Goal: Transaction & Acquisition: Purchase product/service

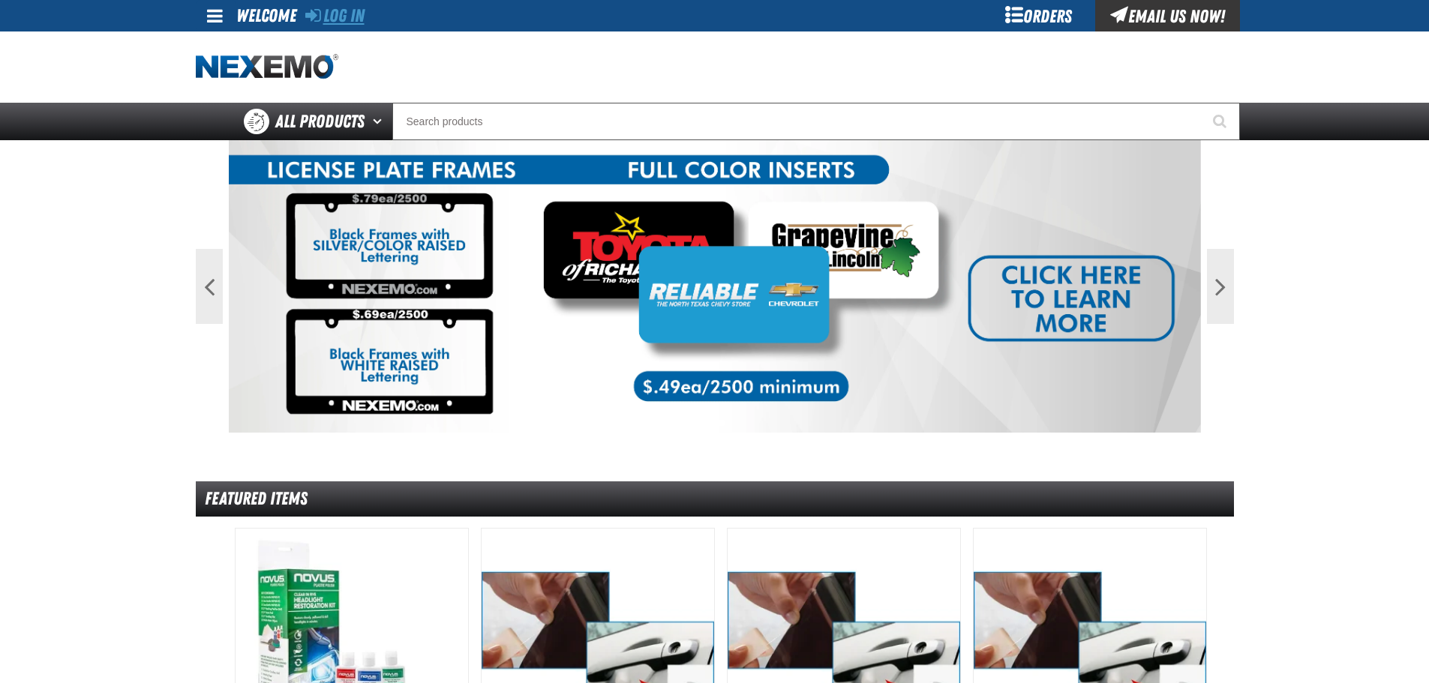
click at [345, 18] on link "Log In" at bounding box center [334, 15] width 59 height 21
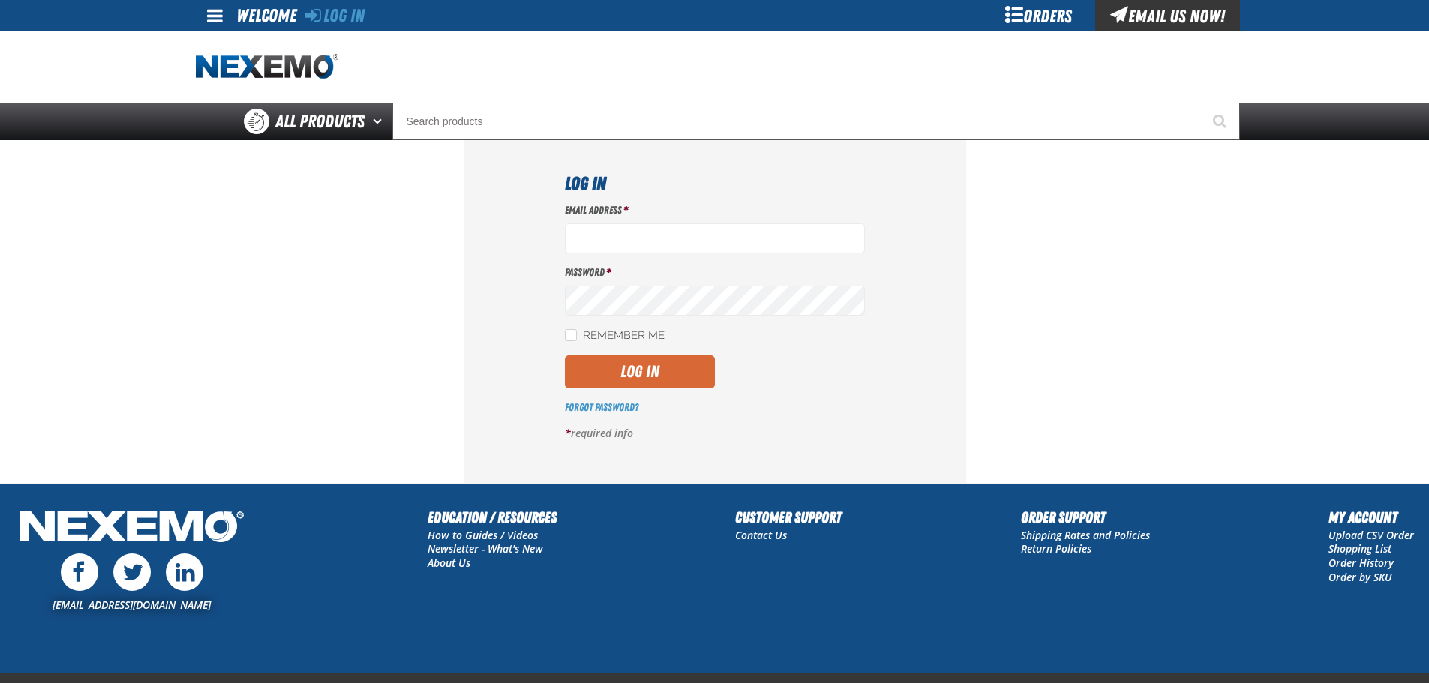
type input "[EMAIL_ADDRESS][DOMAIN_NAME]"
click at [626, 365] on button "Log In" at bounding box center [640, 371] width 150 height 33
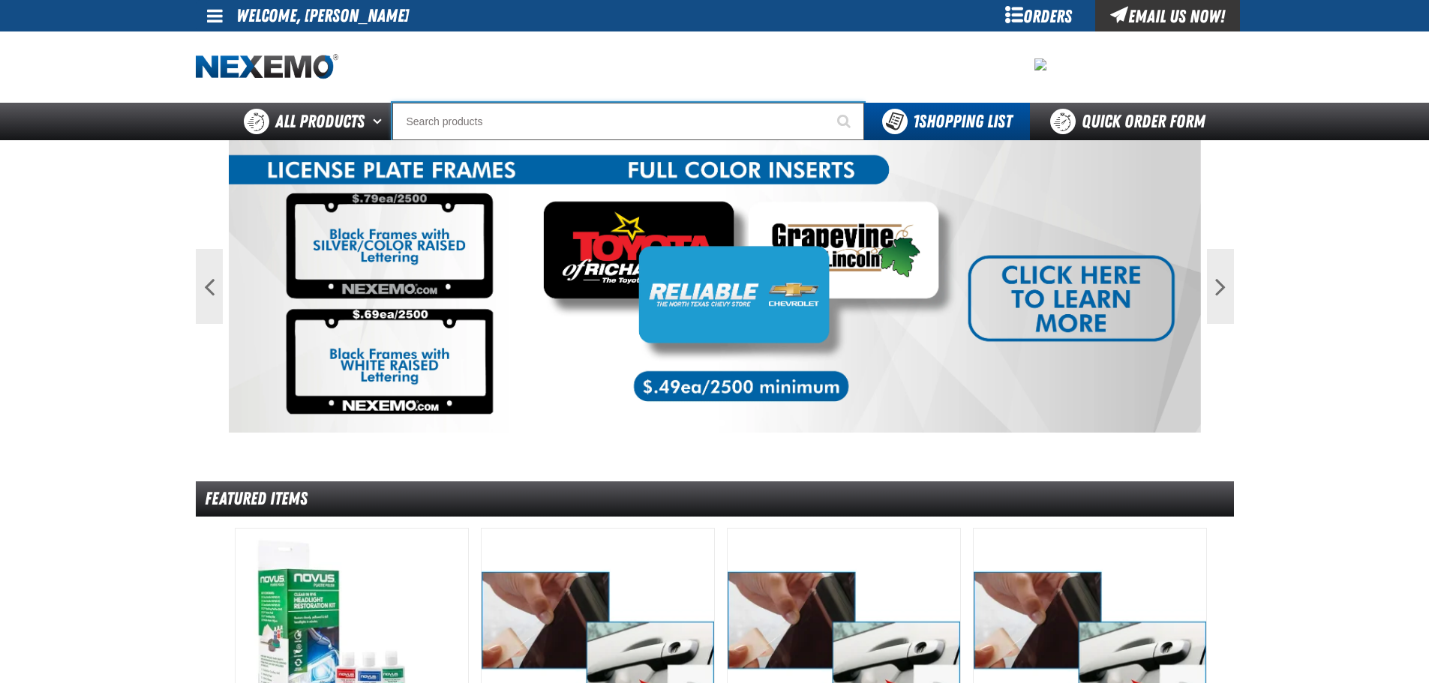
click at [514, 122] on input "Search" at bounding box center [628, 121] width 472 height 37
paste input "XPEL PRIME Color Stable Black 30% VLT (36" x 100')"
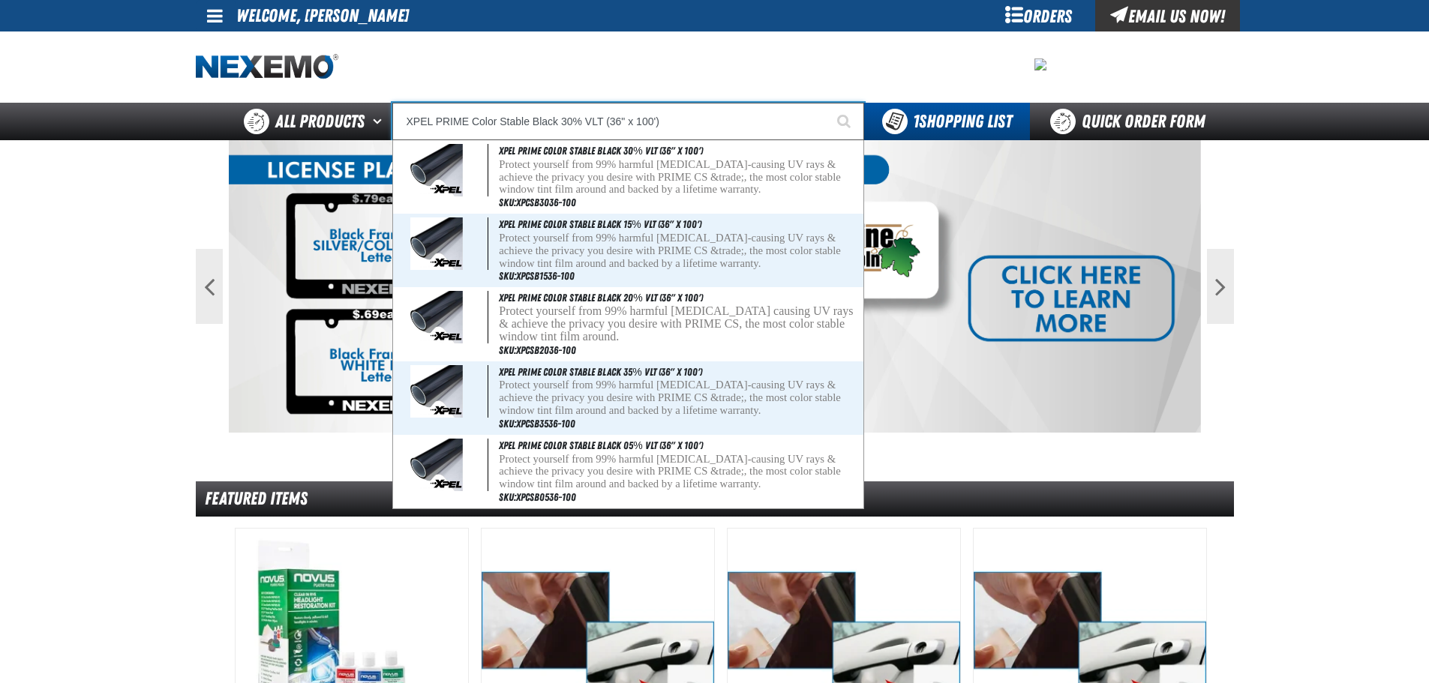
click at [619, 121] on input "XPEL PRIME Color Stable Black 30% VLT (36" x 100')" at bounding box center [628, 121] width 472 height 37
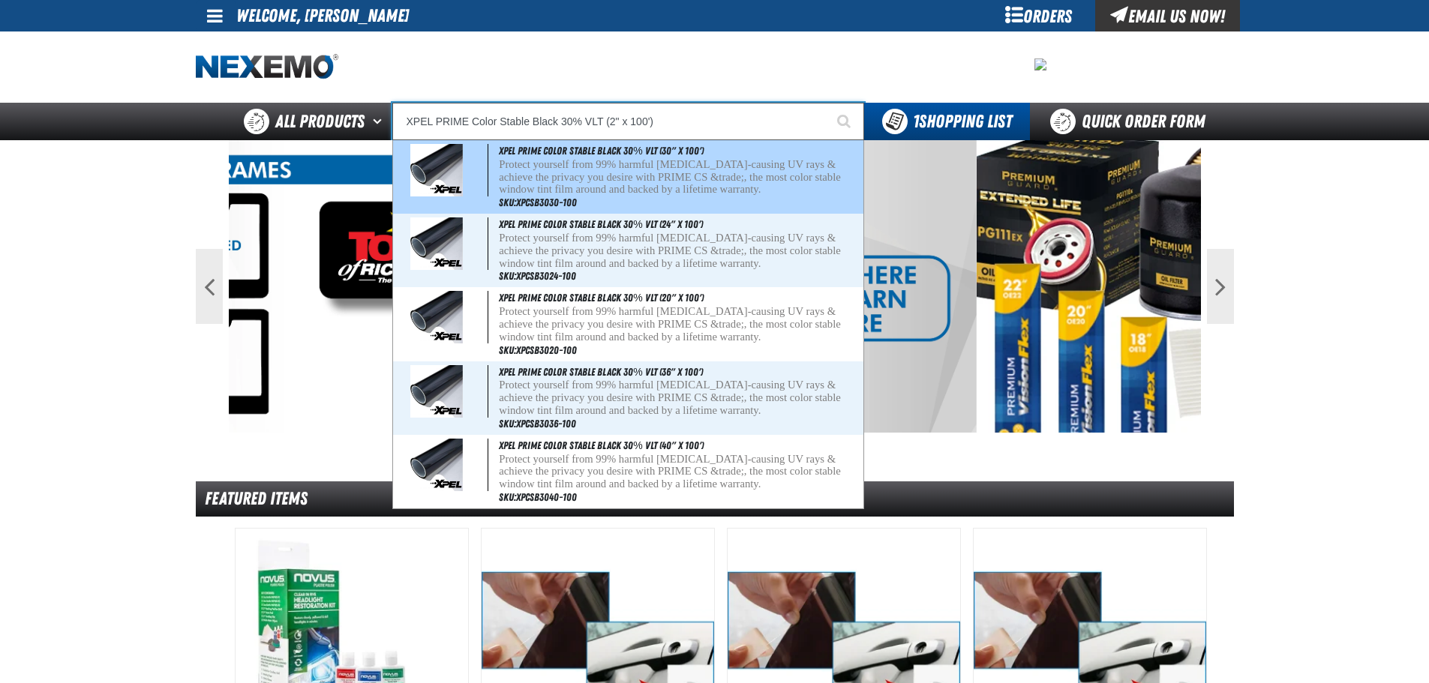
type input "XPEL PRIME Color Stable Black 30% VLT (24" x 100')"
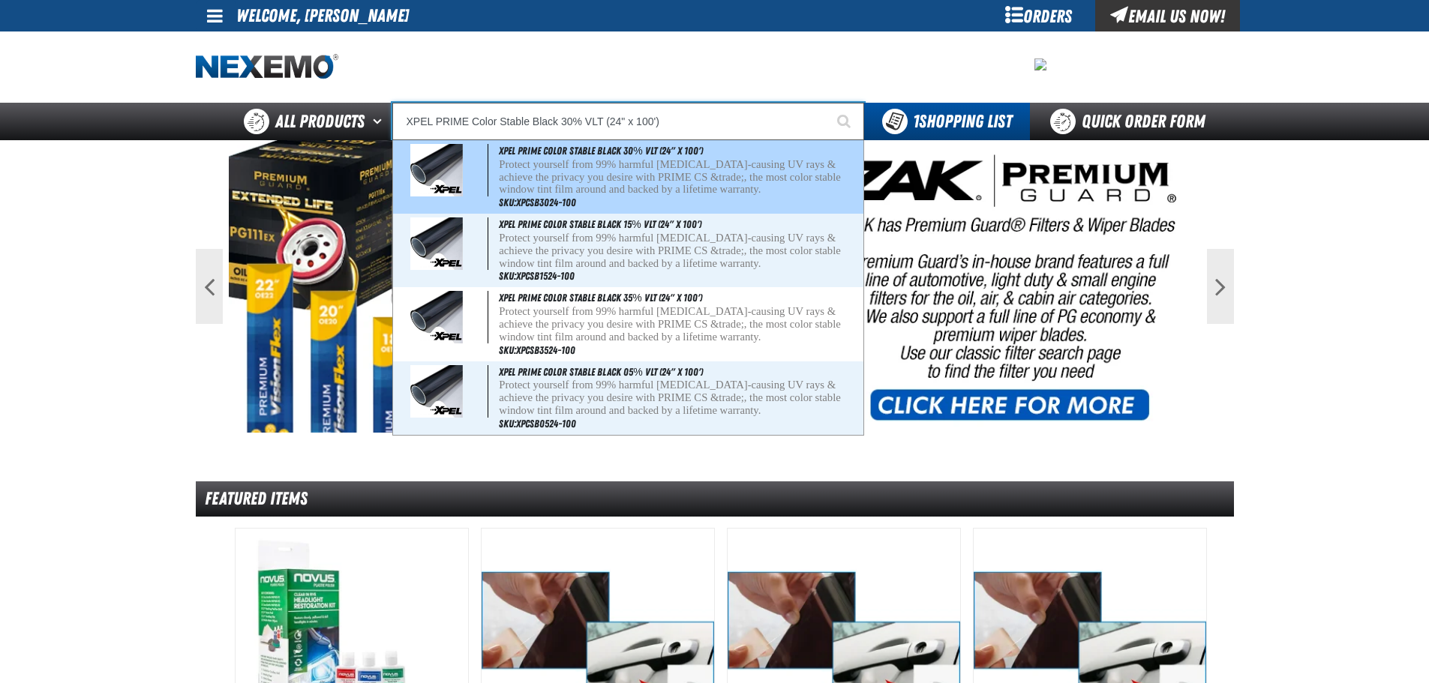
click at [622, 177] on p "Protect yourself from 99% harmful cancer-causing UV rays & achieve the privacy …" at bounding box center [679, 176] width 361 height 37
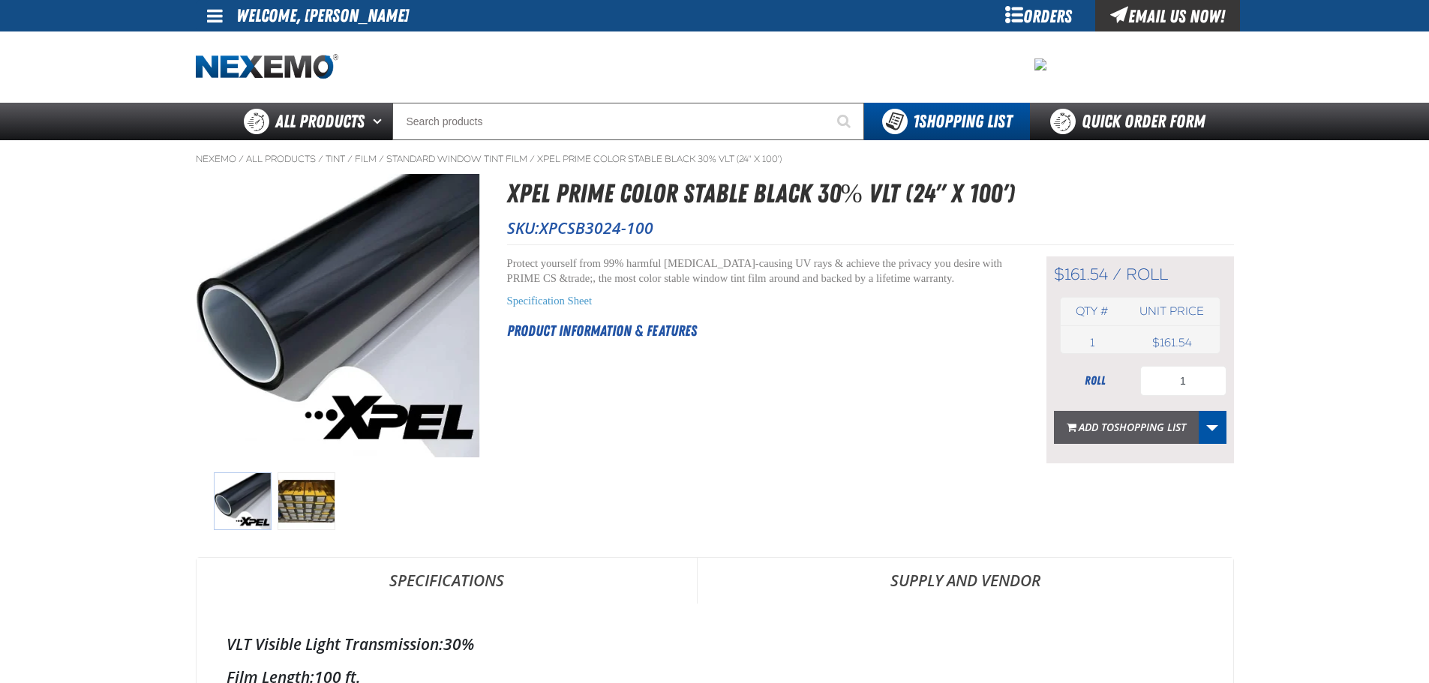
click at [1125, 425] on span "Shopping List" at bounding box center [1150, 427] width 72 height 14
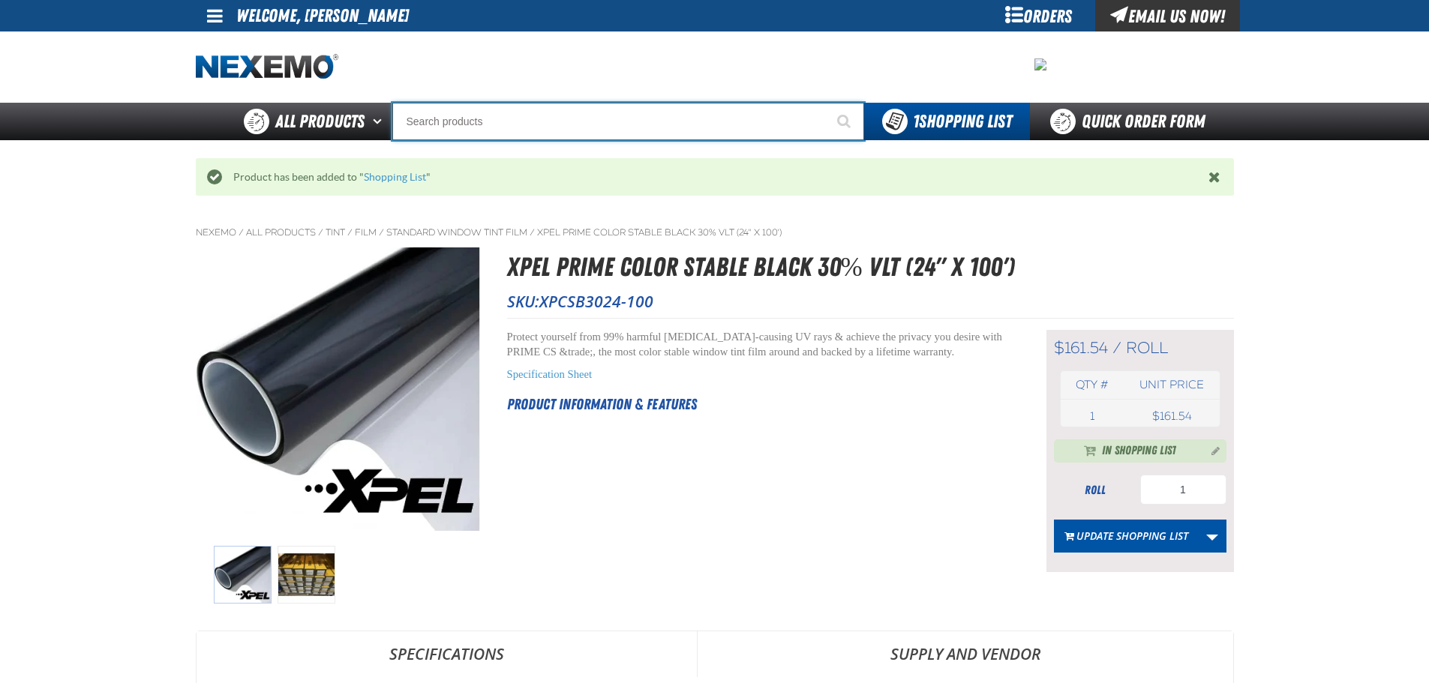
click at [517, 135] on input "Search" at bounding box center [628, 121] width 472 height 37
paste input "XPEL PRIME Color Stable Black 30% VLT (36" x 100')"
type input "XPEL PRIME Color Stable Black 30% VLT (36" x 100')"
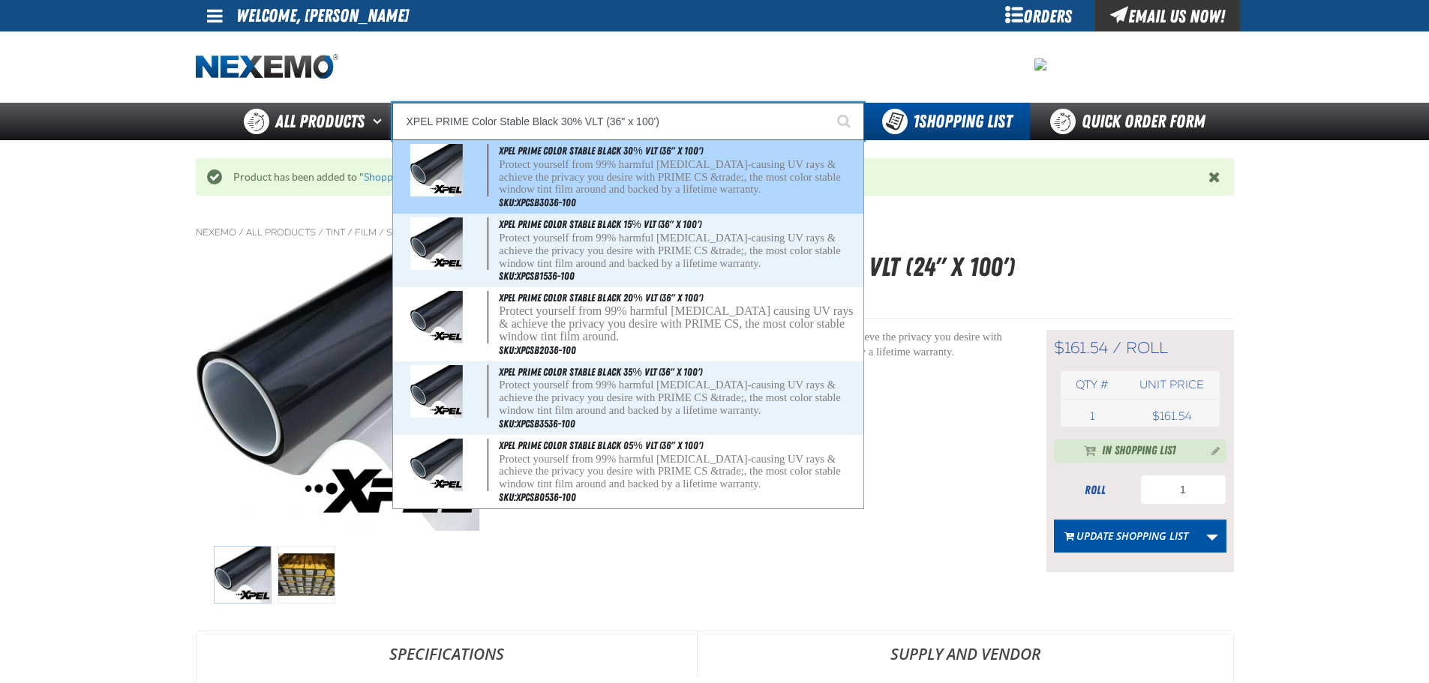
click at [639, 158] on p "Protect yourself from 99% harmful [MEDICAL_DATA]-causing UV rays & achieve the …" at bounding box center [679, 176] width 361 height 37
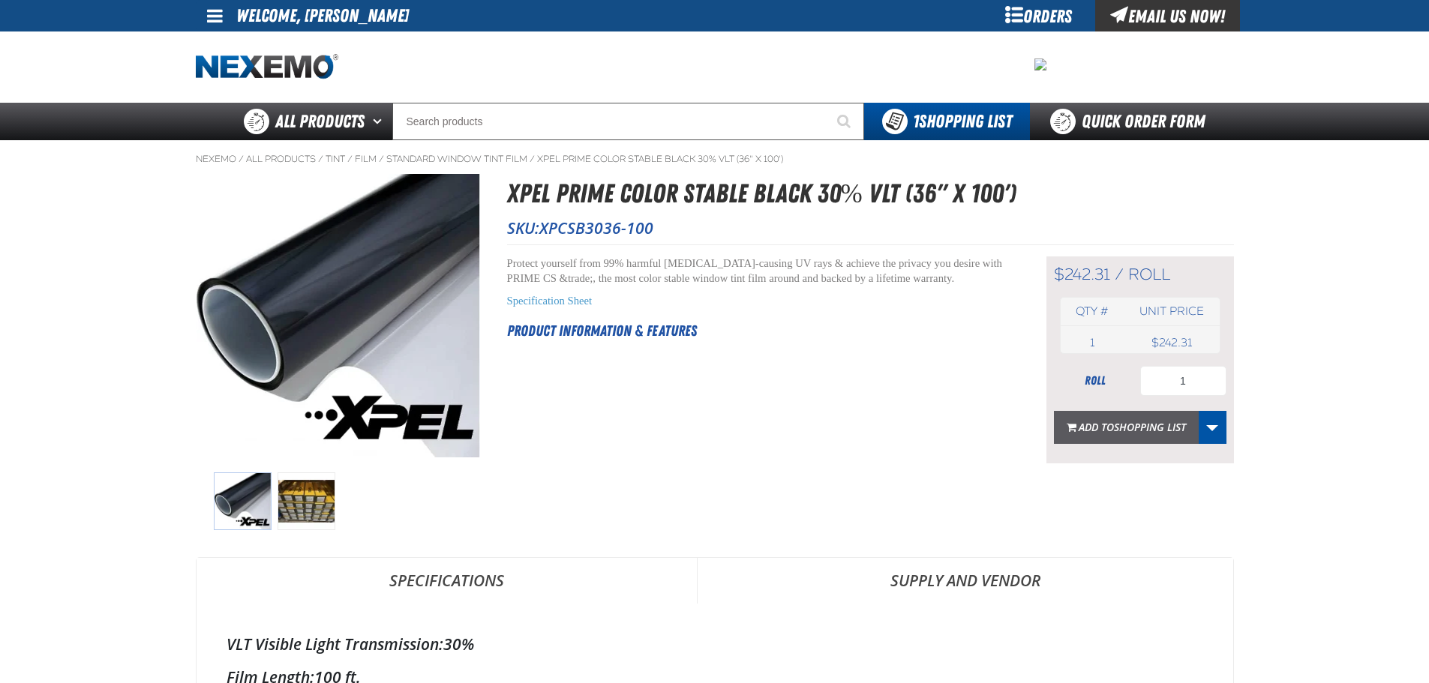
click at [1102, 430] on span "Add to Shopping List" at bounding box center [1131, 427] width 107 height 14
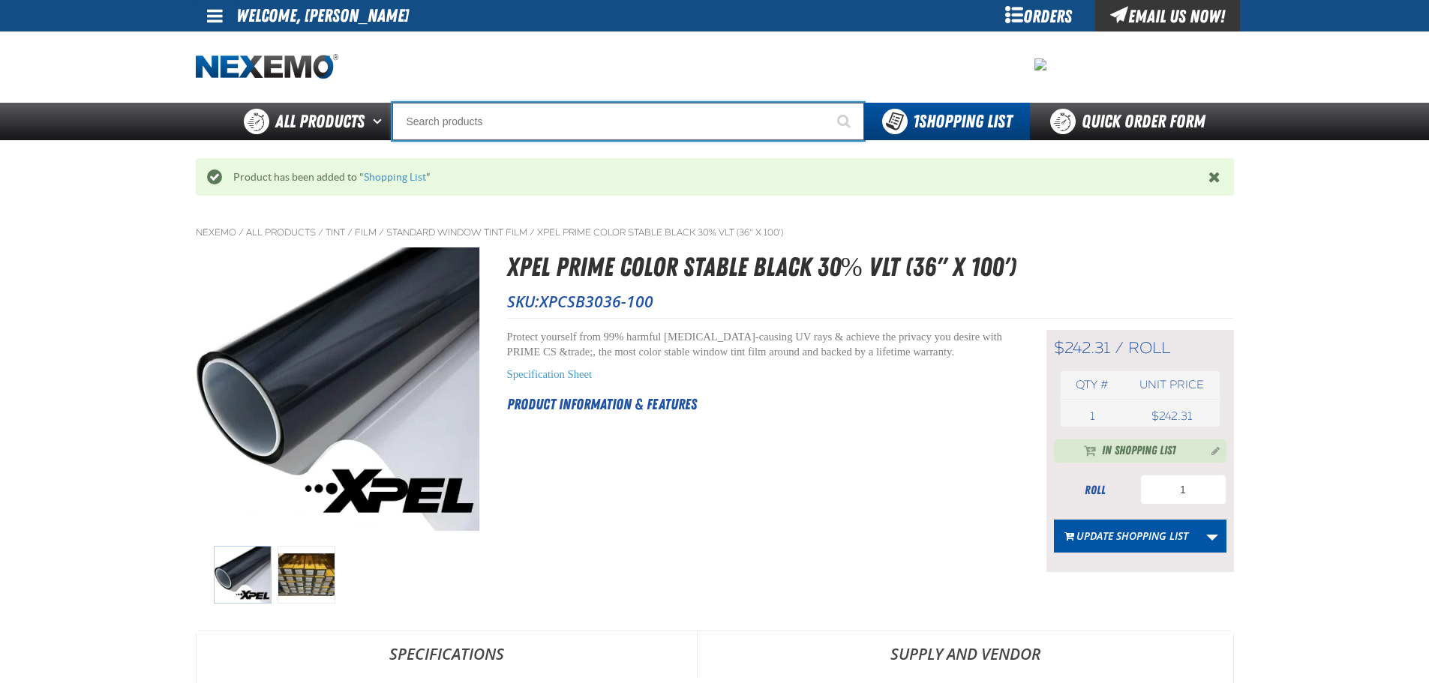
click at [526, 120] on input "Search" at bounding box center [628, 121] width 472 height 37
paste input "XPEL PRIME Color Stable Black 30% VLT (36" x 100')"
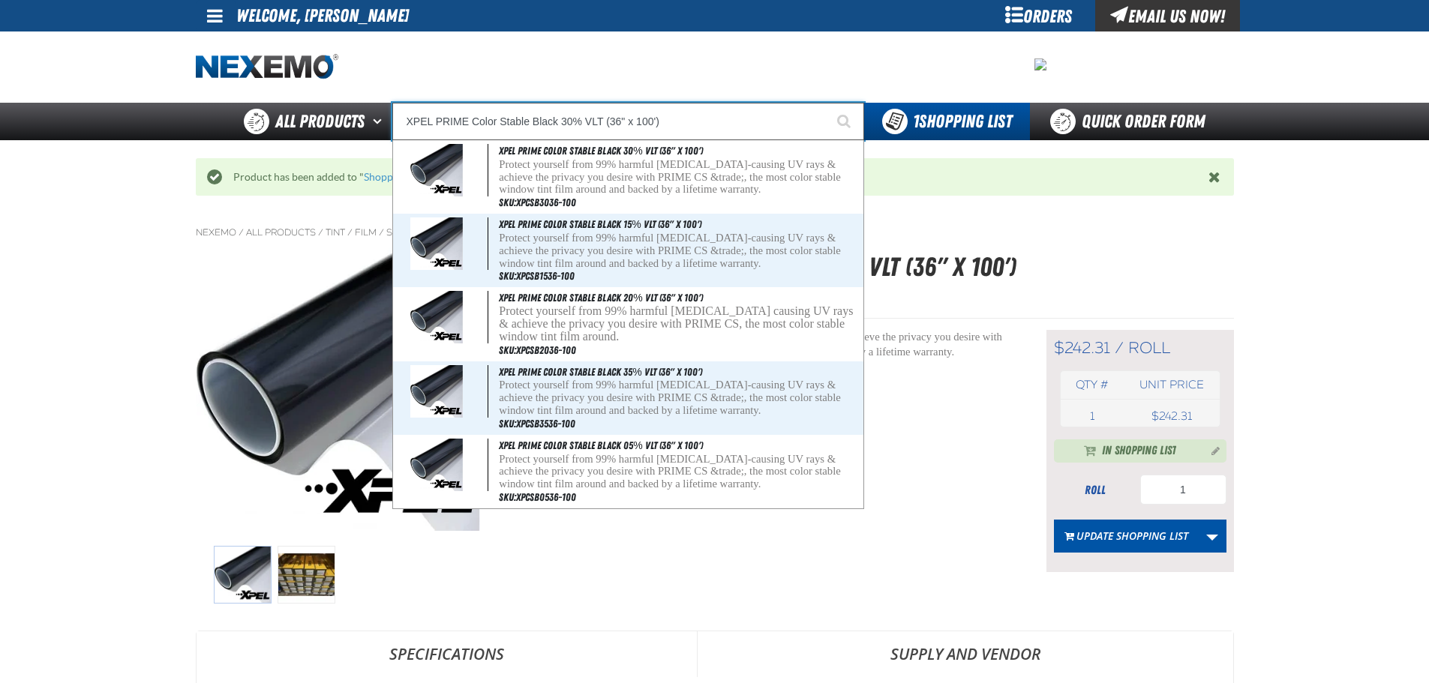
click at [572, 121] on input "XPEL PRIME Color Stable Black 30% VLT (36" x 100')" at bounding box center [628, 121] width 472 height 37
type input "XPEL PRIME Color Stable Black 15% VLT (36" x 100')"
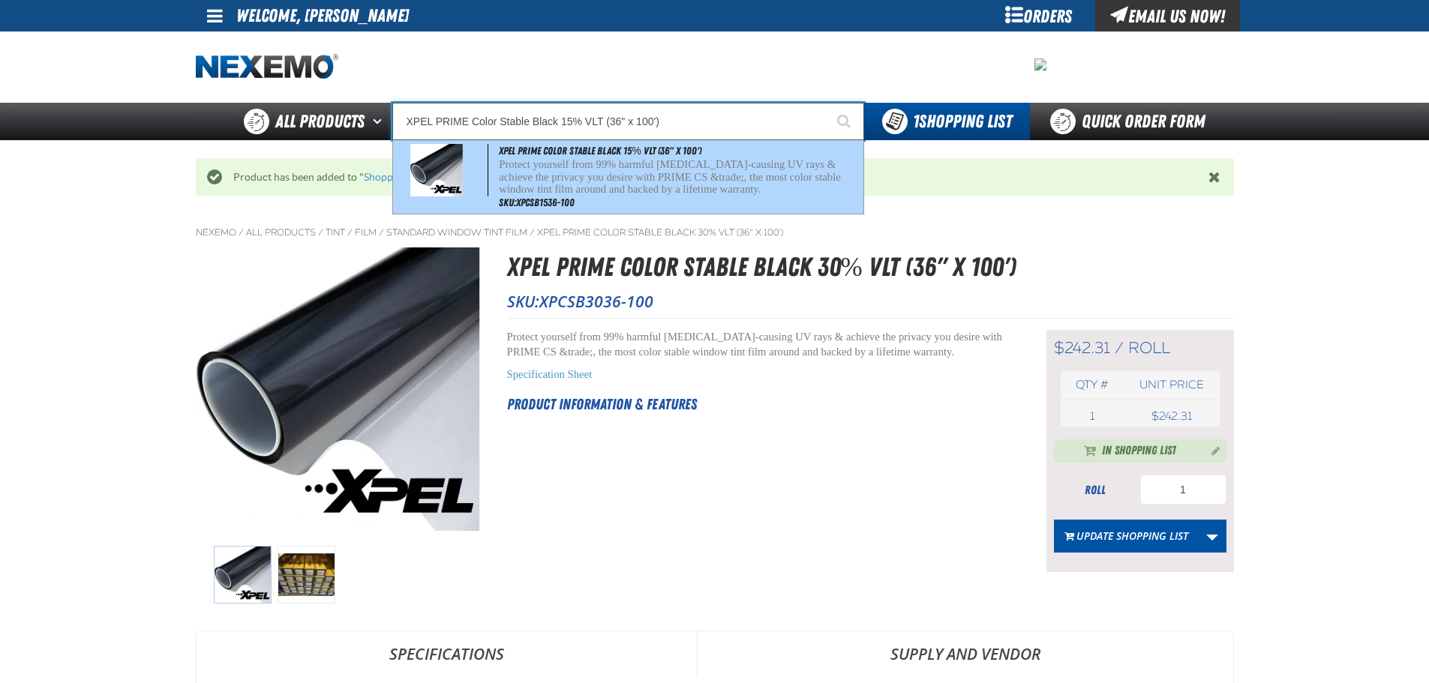
click at [608, 150] on span "XPEL PRIME Color Stable Black 15% VLT (36" x 100')" at bounding box center [600, 151] width 202 height 12
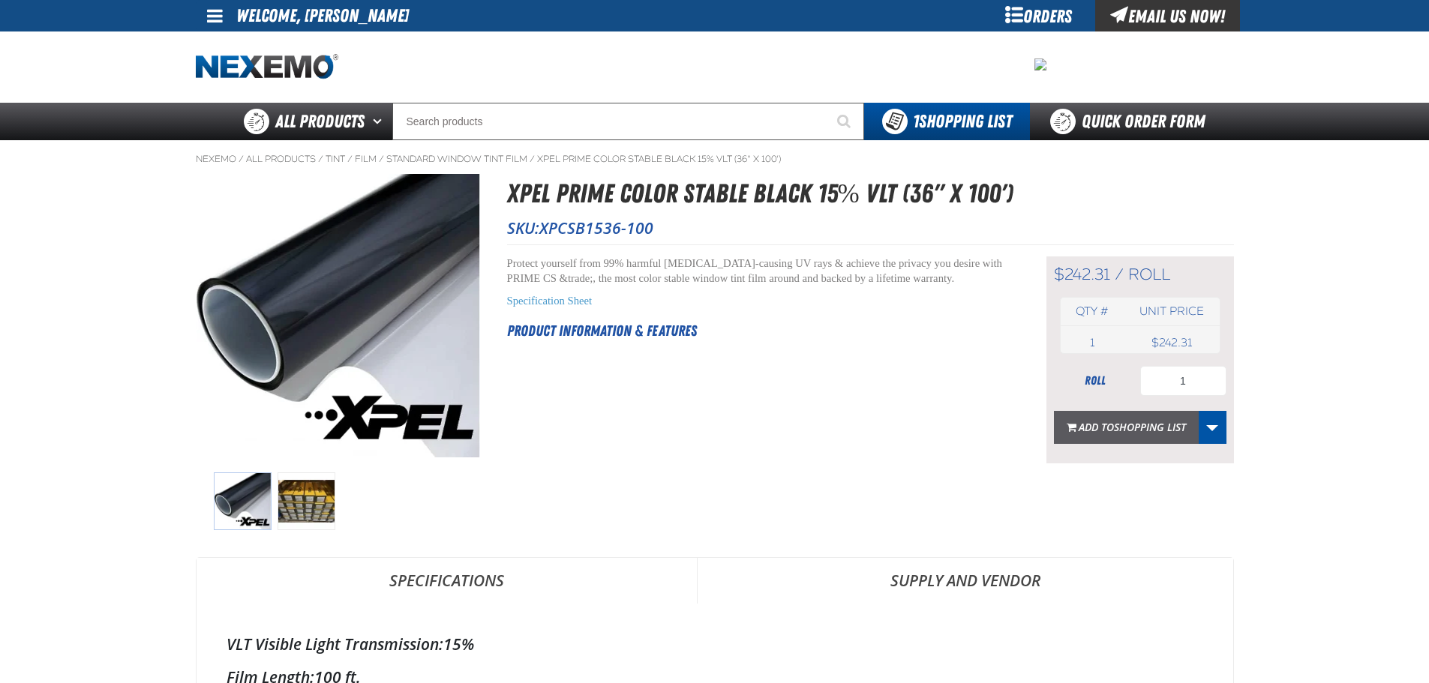
click at [1102, 430] on span "Add to Shopping List" at bounding box center [1131, 427] width 107 height 14
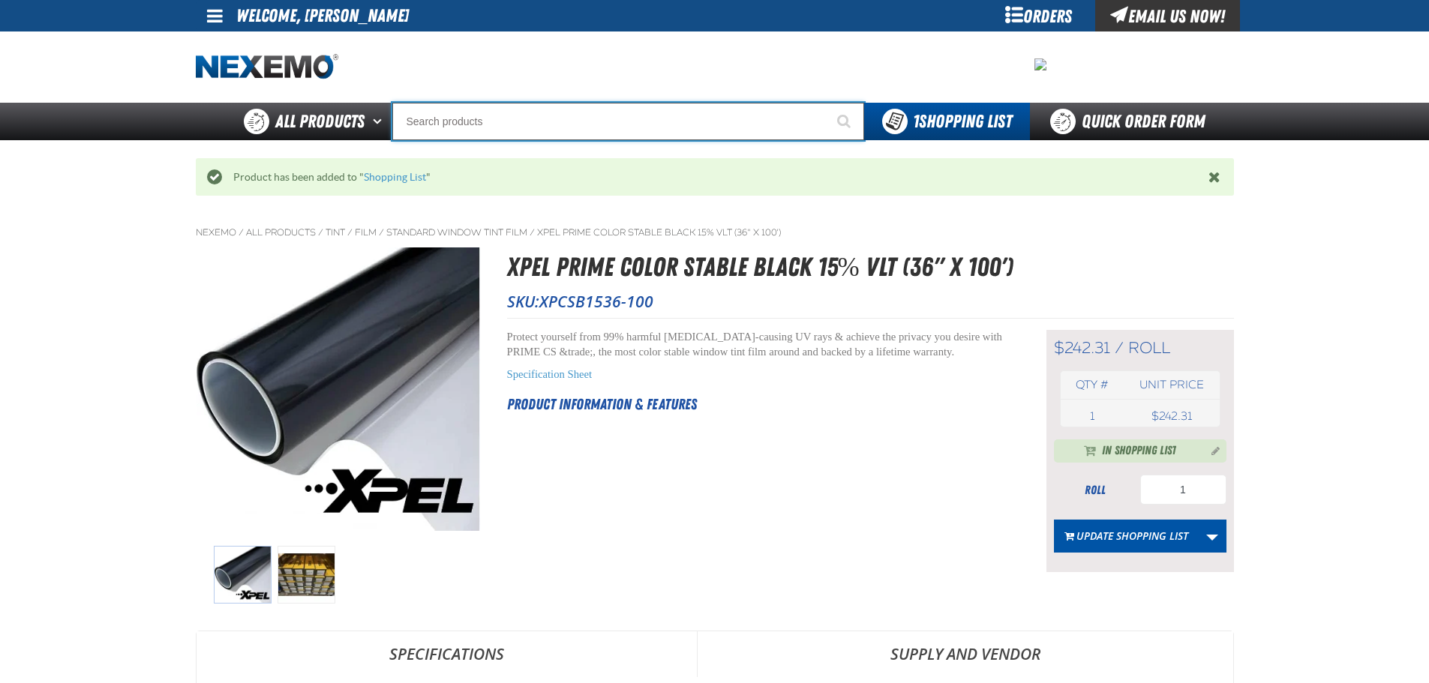
click at [472, 124] on input "Search" at bounding box center [628, 121] width 472 height 37
type input "D"
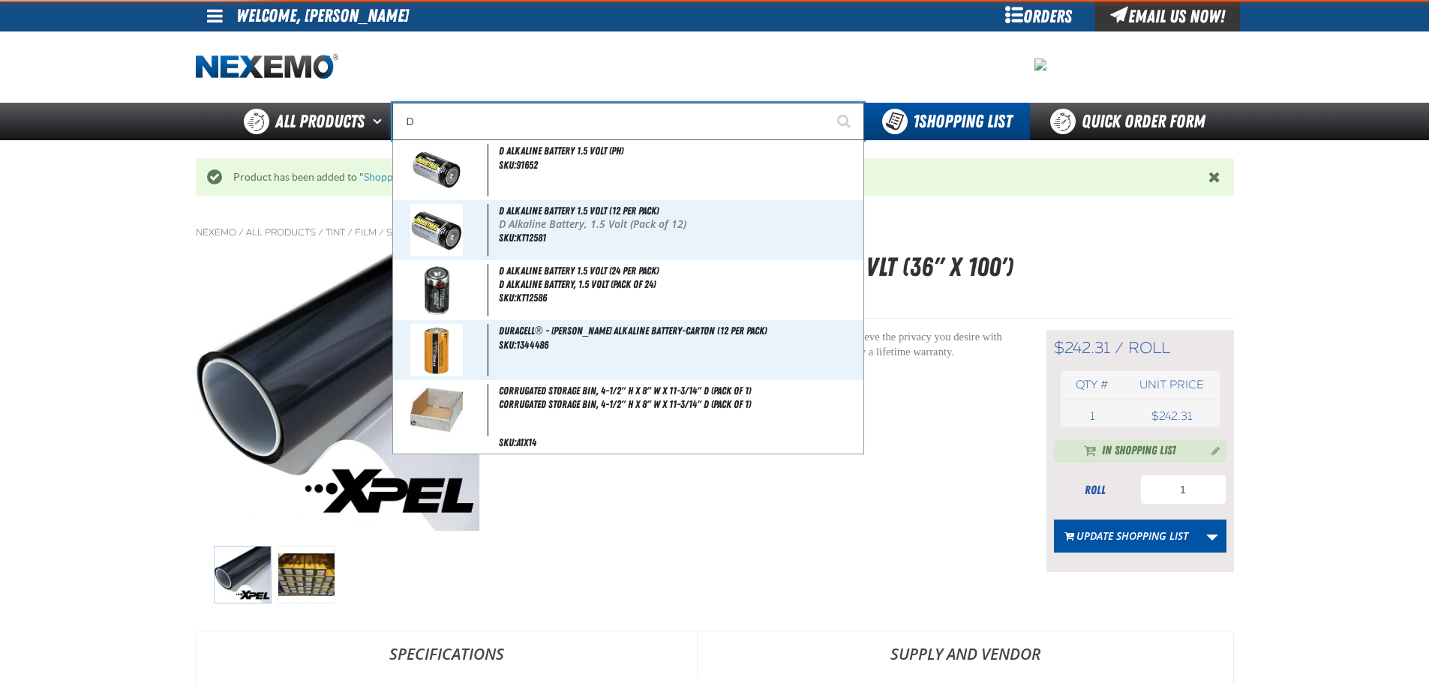
type input "D Alkaline Battery 1.5 Volt (ph)"
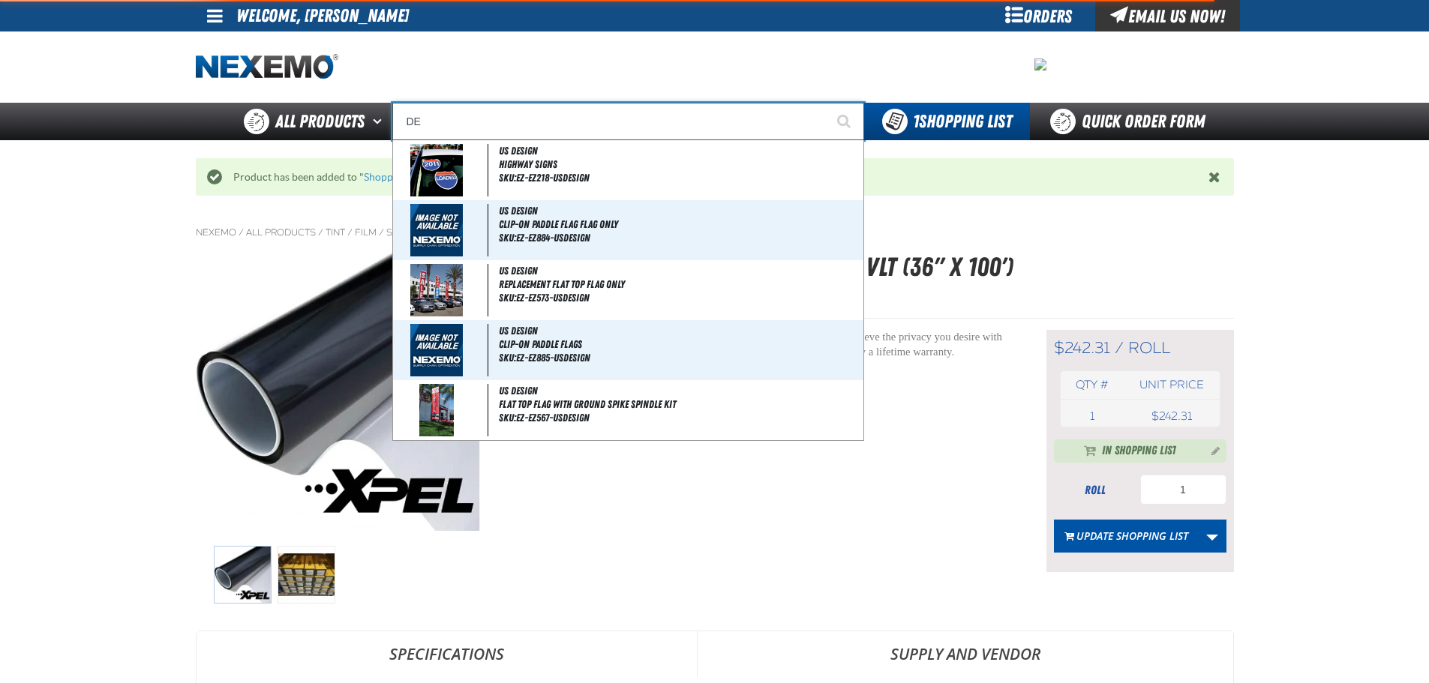
type input "D"
type input "D Alkaline Battery 1.5 Volt (ph)"
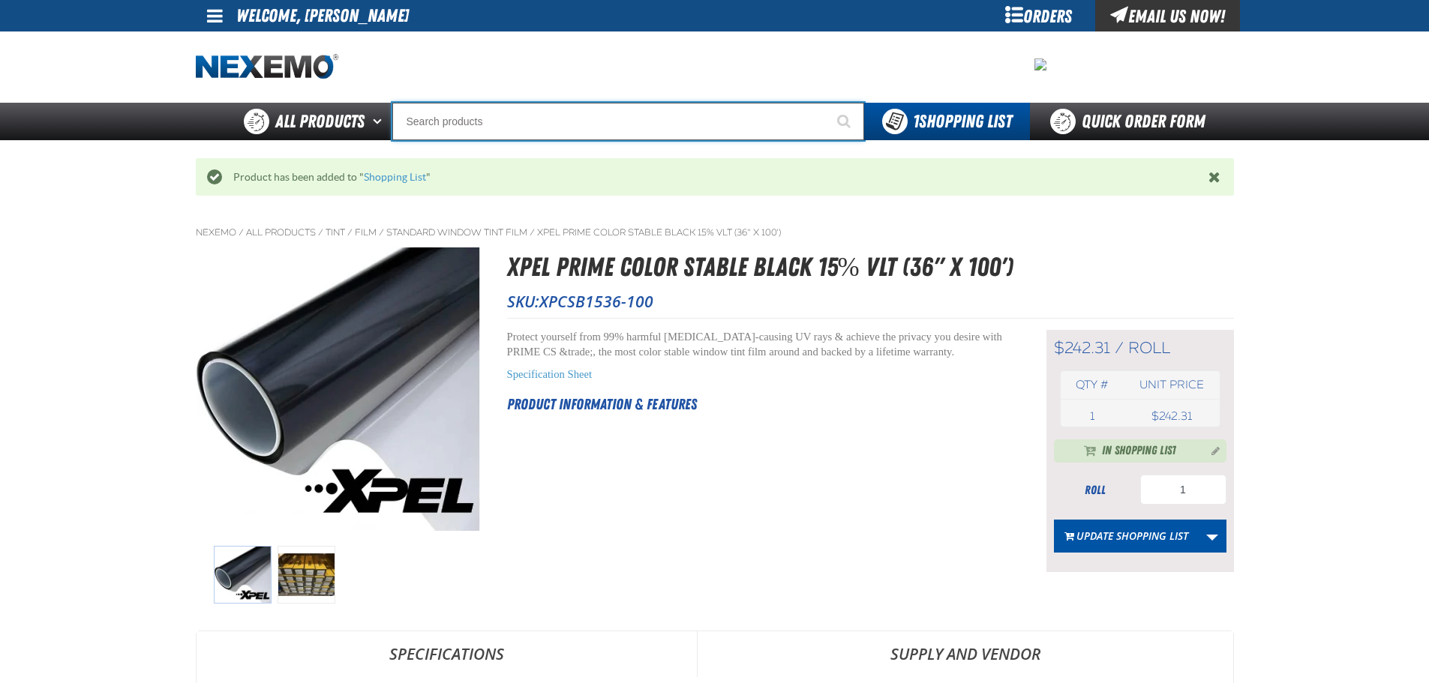
click at [463, 123] on input "Search" at bounding box center [628, 121] width 472 height 37
paste input "GENERIC SM 4 DOOR CUP"
type input "GENERIC SM 4 DOOR CUP"
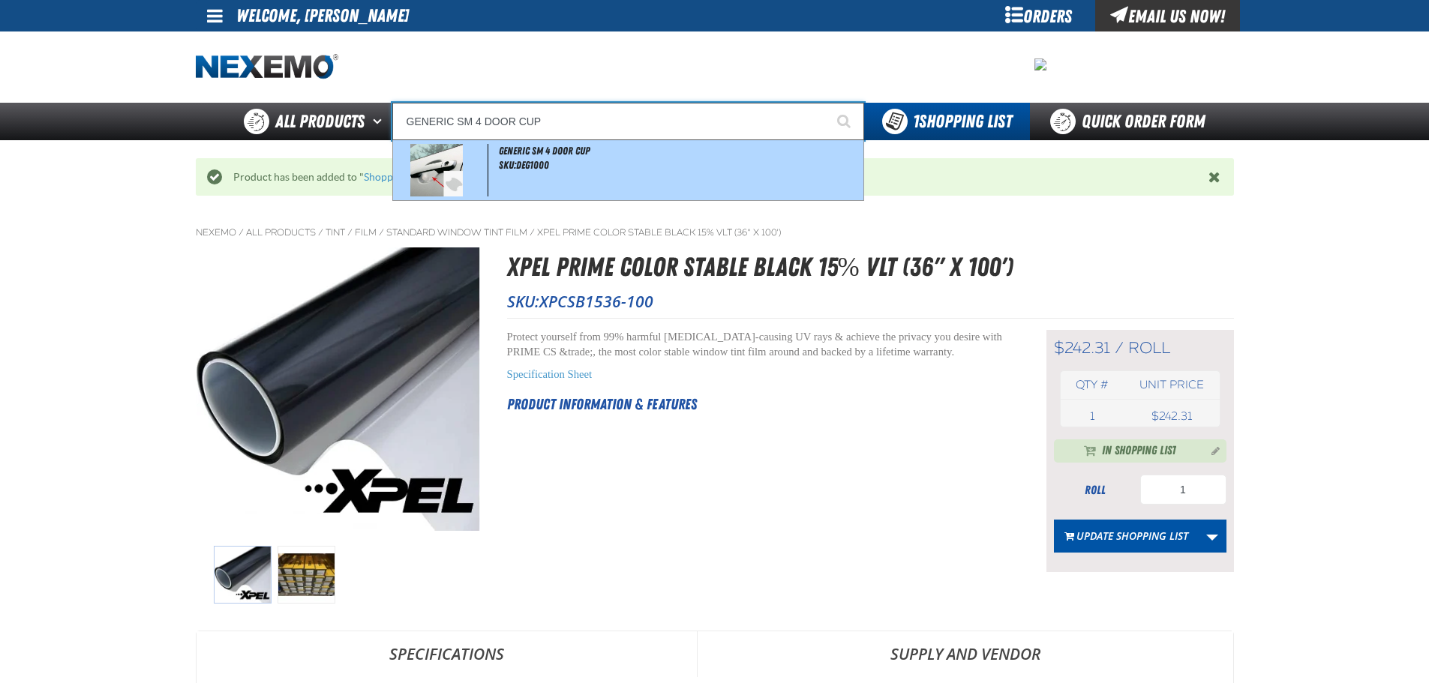
click at [549, 175] on div "GENERIC SM 4 DOOR CUP SKU:DEG1000" at bounding box center [628, 170] width 470 height 60
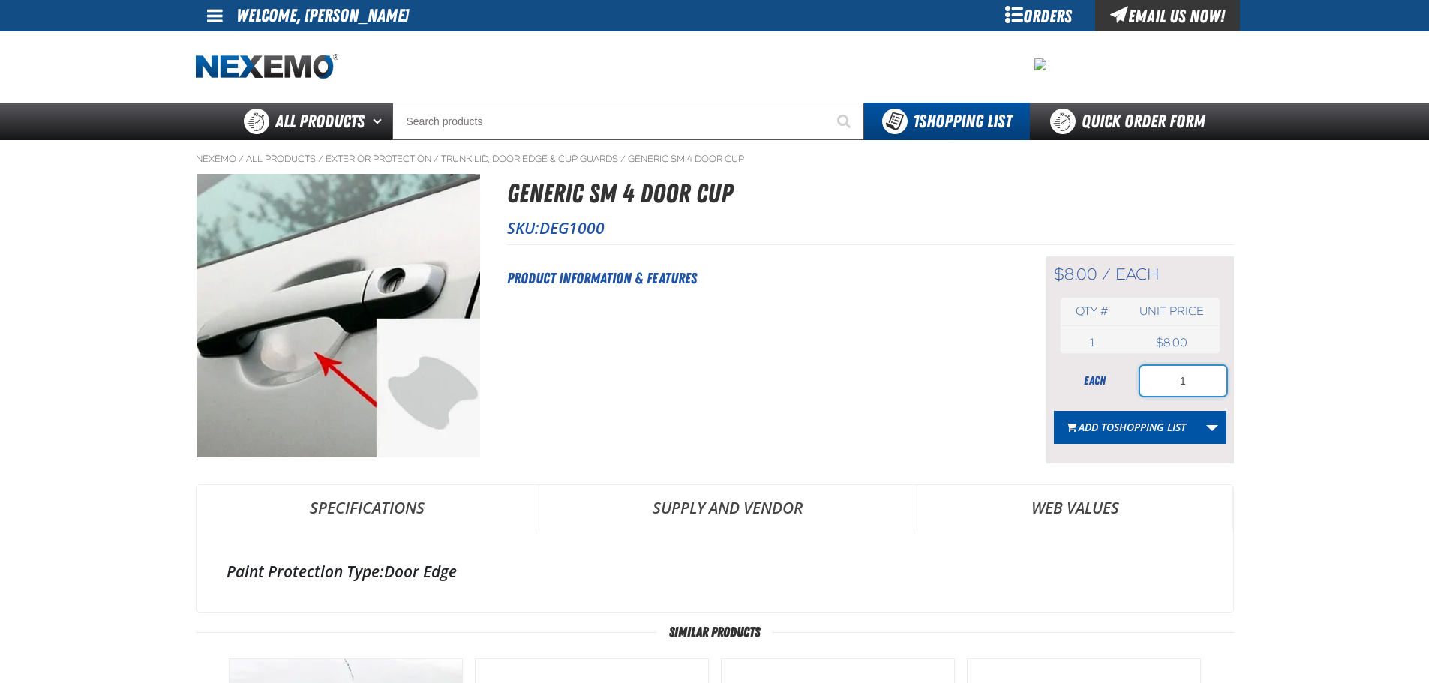
drag, startPoint x: 1168, startPoint y: 375, endPoint x: 1234, endPoint y: 374, distance: 66.0
click at [1234, 374] on div "Nexemo / All Products / Exterior Protection / / /" at bounding box center [715, 604] width 1050 height 928
type input "50"
click at [1143, 418] on button "Add to Shopping List" at bounding box center [1126, 427] width 145 height 33
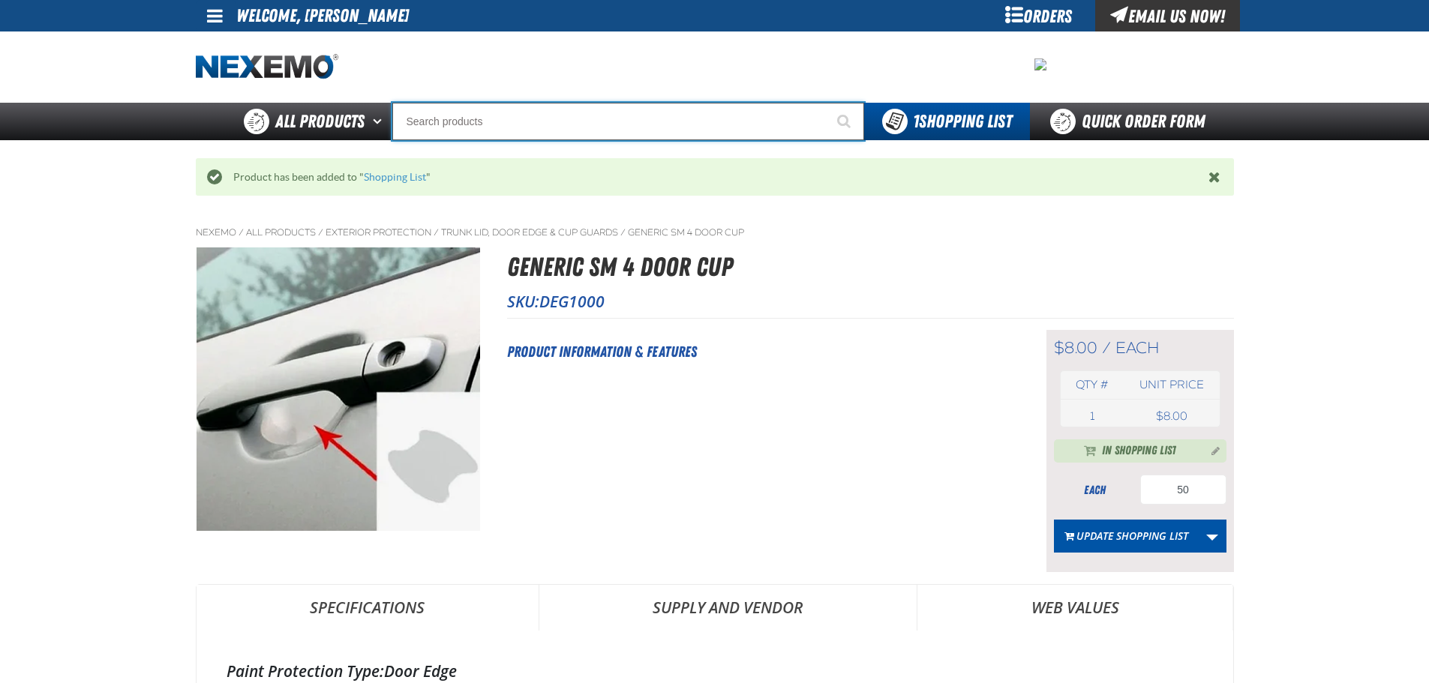
click at [427, 120] on input "Search" at bounding box center [628, 121] width 472 height 37
paste input "GENERIC MD 18" DOOR EDGE"
type input "GENERIC MD 18" DOOR EDGE"
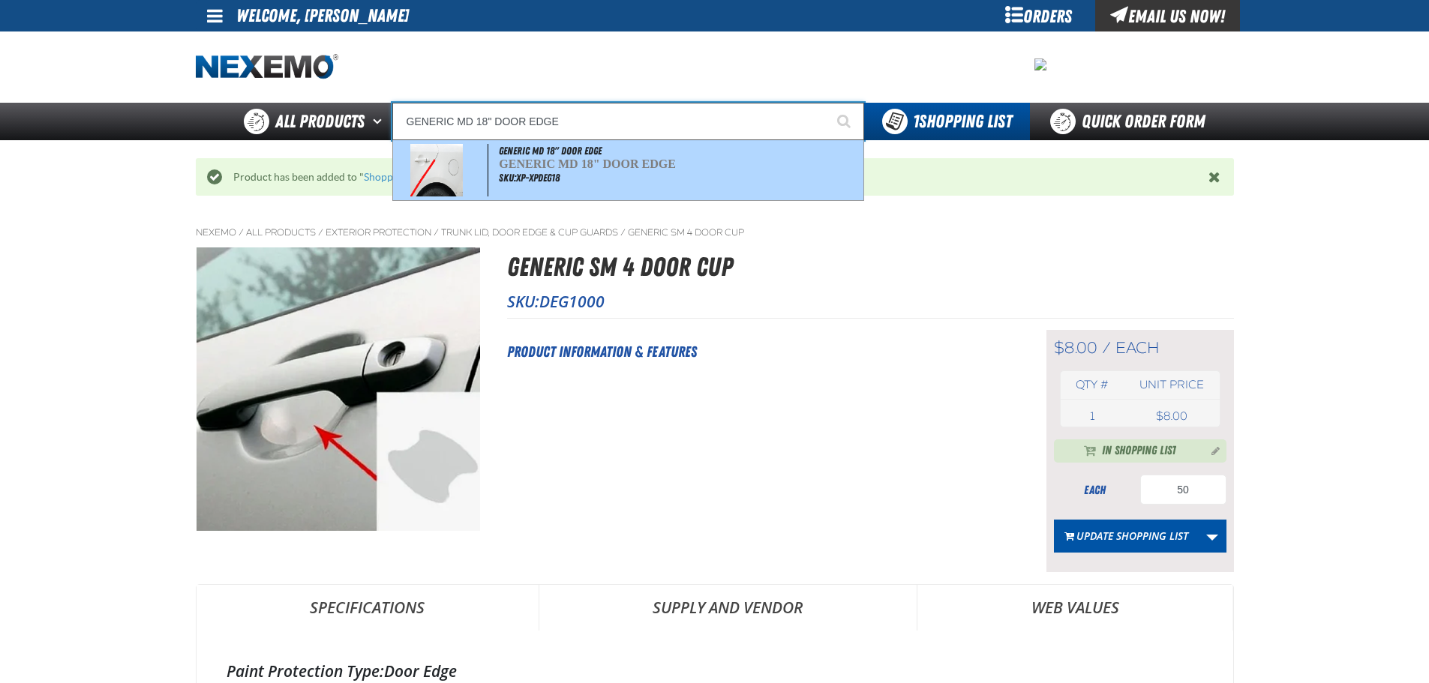
click at [587, 175] on div "GENERIC MD 18" DOOR EDGE GENERIC MD 18" DOOR EDGE SKU:XP-XPDEG18" at bounding box center [628, 170] width 470 height 60
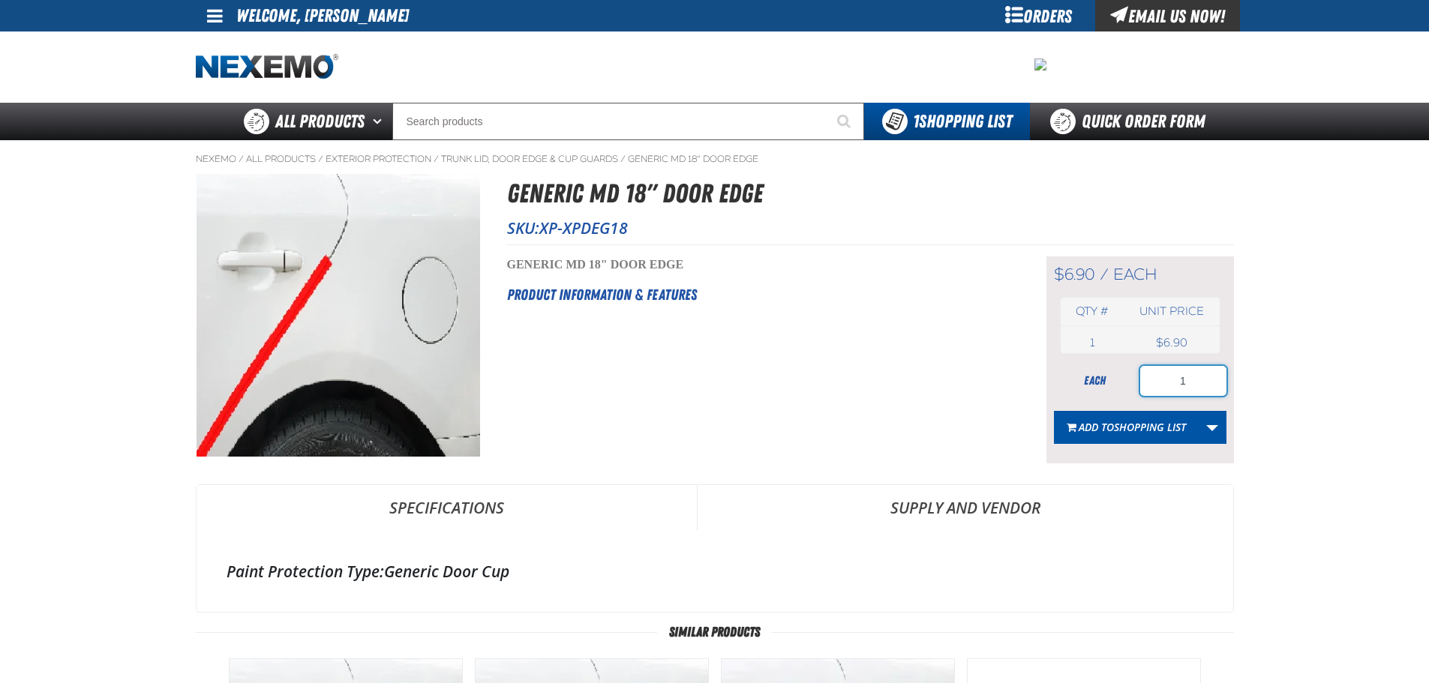
drag, startPoint x: 1190, startPoint y: 387, endPoint x: 1174, endPoint y: 386, distance: 16.5
click at [1174, 386] on input "1" at bounding box center [1183, 381] width 86 height 30
type input "50"
click at [976, 404] on div "Short Description: GENERIC MD 18" DOOR EDGE Product Information & Features" at bounding box center [758, 359] width 502 height 207
click at [1115, 431] on span "Shopping List" at bounding box center [1150, 427] width 72 height 14
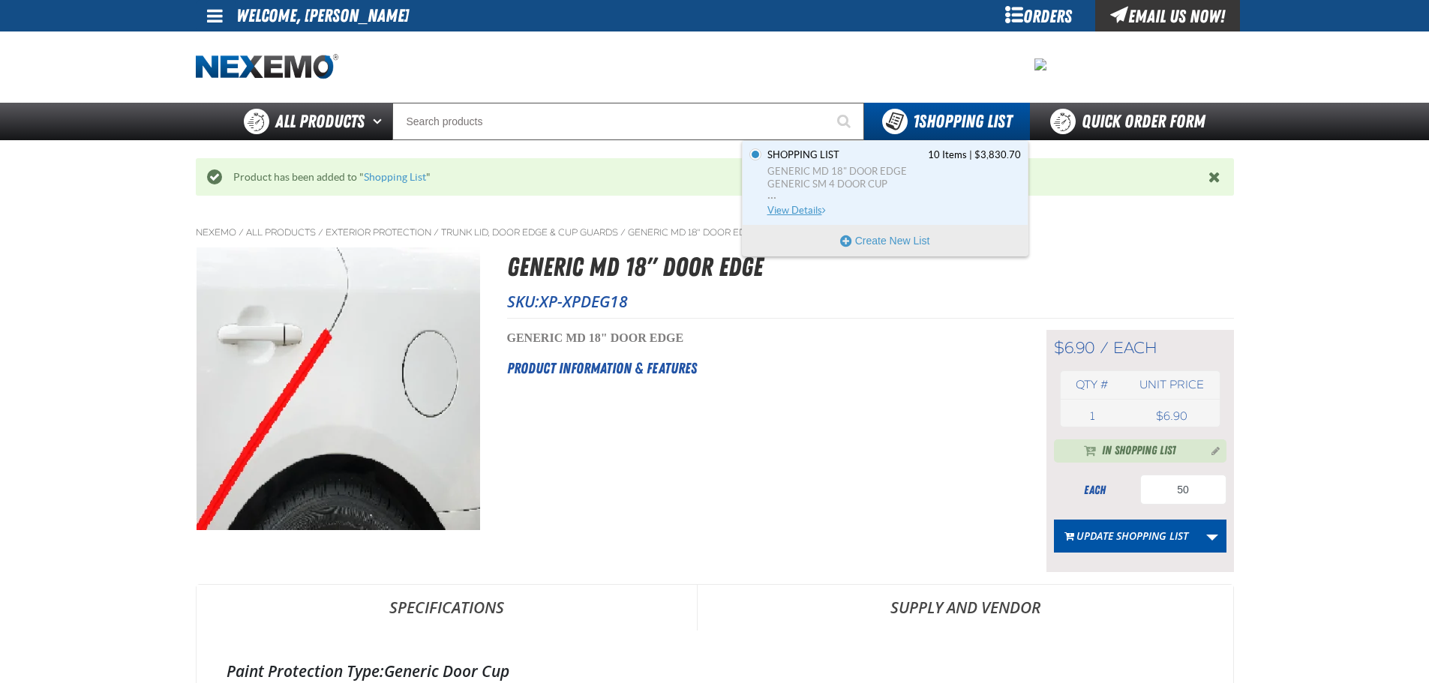
click at [844, 157] on span "Shopping List 10 Items | $3,830.70" at bounding box center [893, 154] width 253 height 13
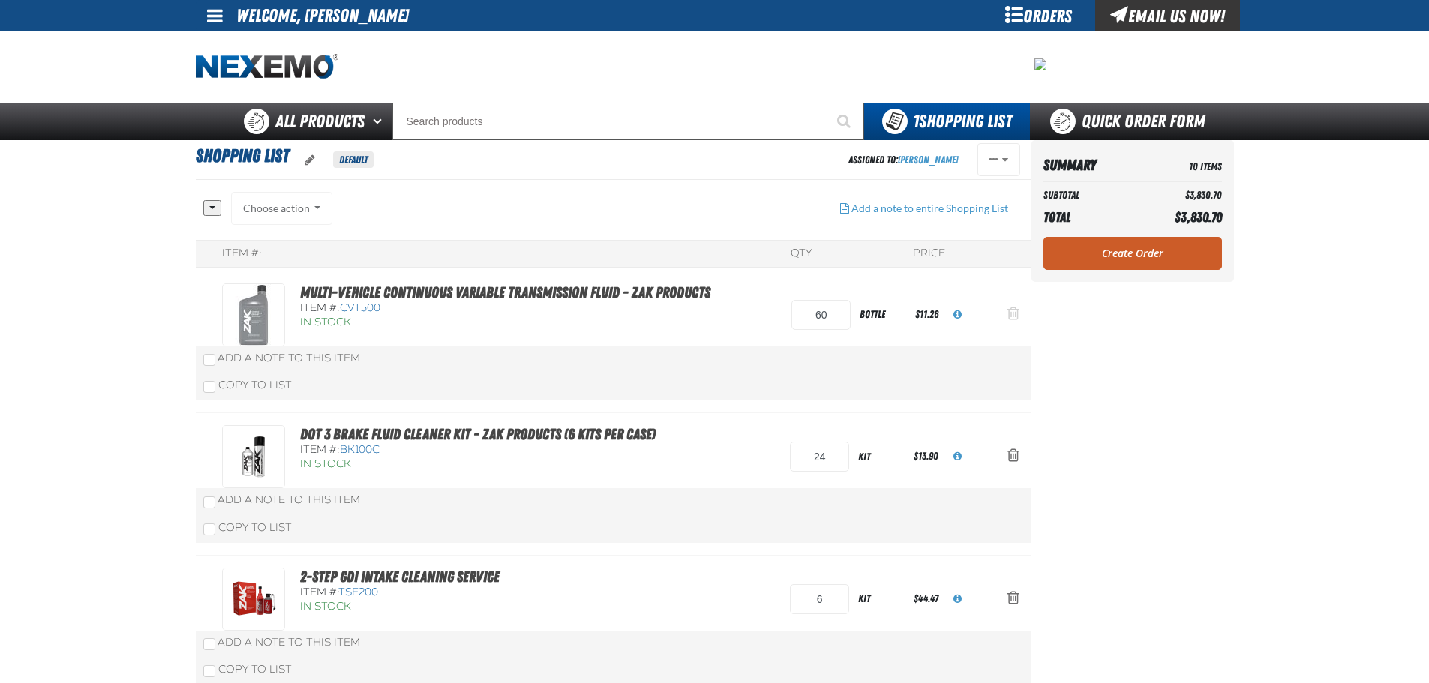
click at [1010, 319] on span "Action Remove Multi-Vehicle Continuous Variable Transmission Fluid - ZAK Produc…" at bounding box center [1013, 313] width 12 height 15
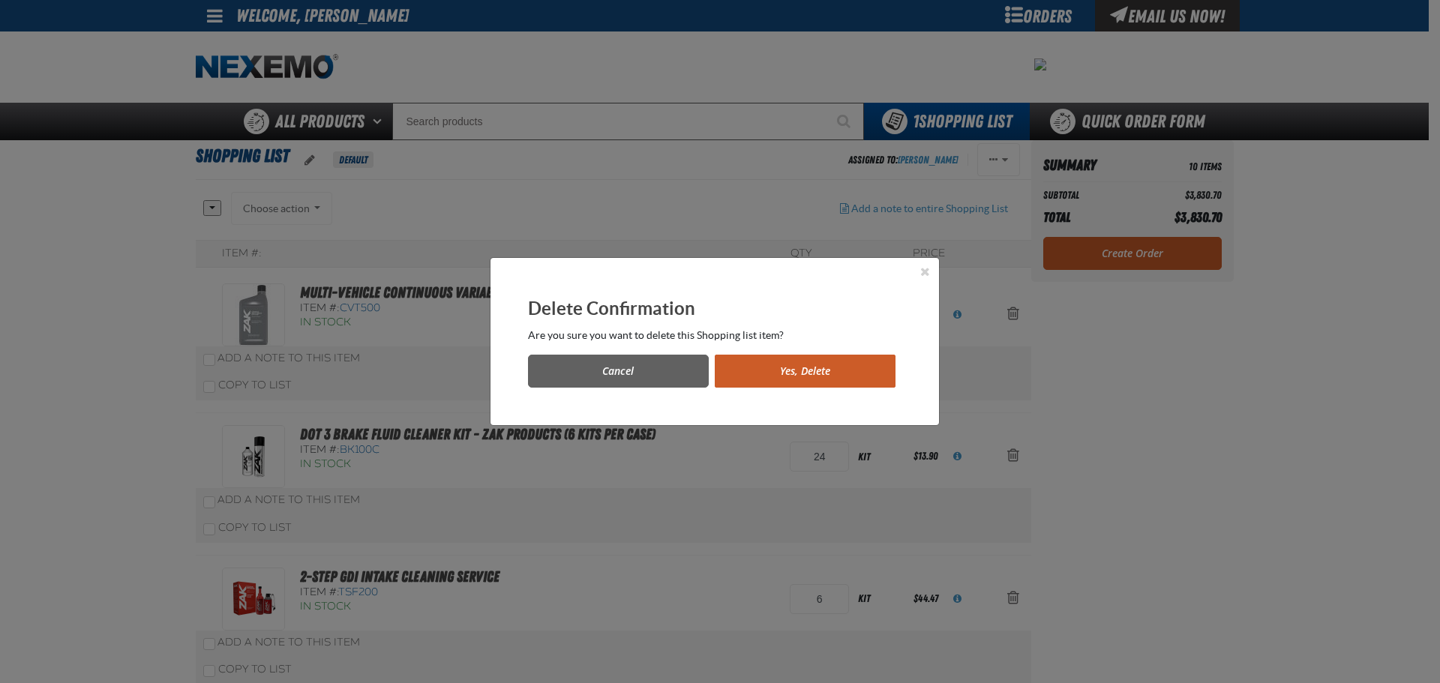
click at [847, 376] on button "Yes, Delete" at bounding box center [805, 371] width 181 height 33
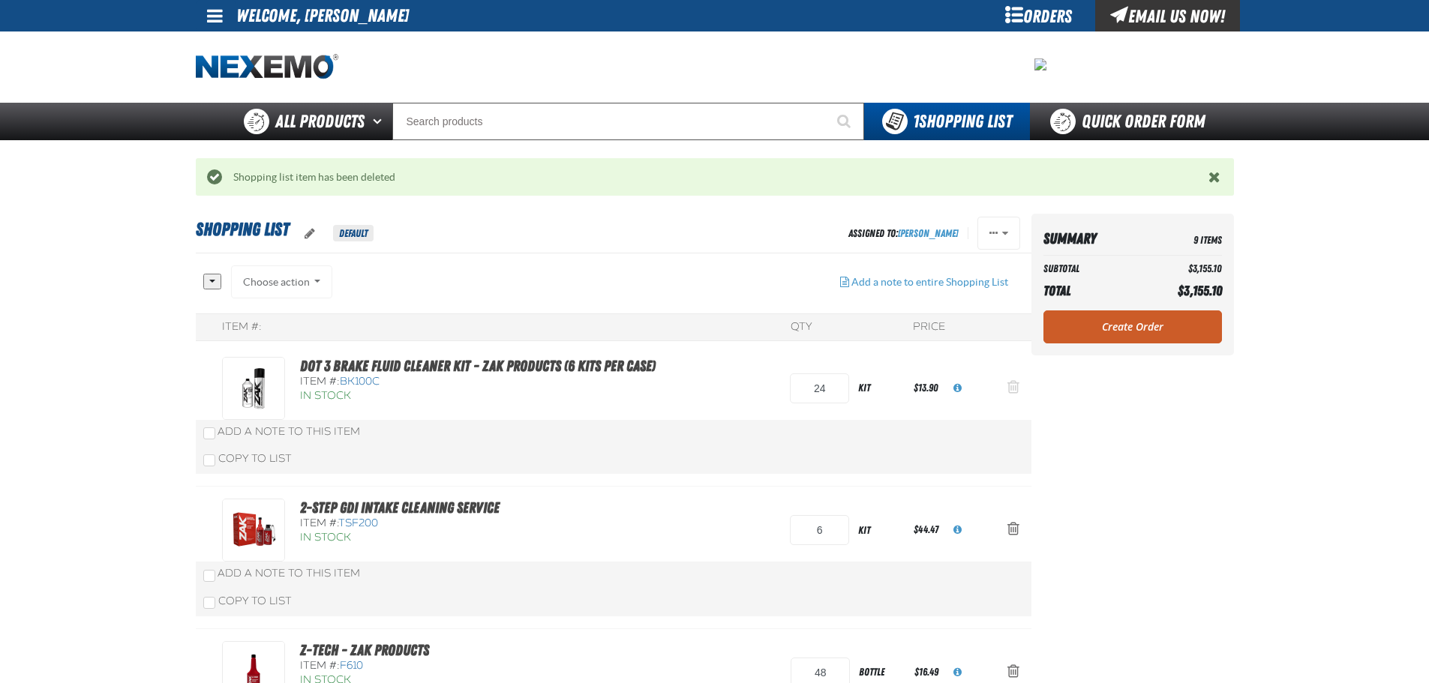
click at [1014, 388] on span "Action Remove DOT 3 Brake Fluid Cleaner Kit - ZAK Products (6 Kits per Case) fr…" at bounding box center [1013, 386] width 12 height 15
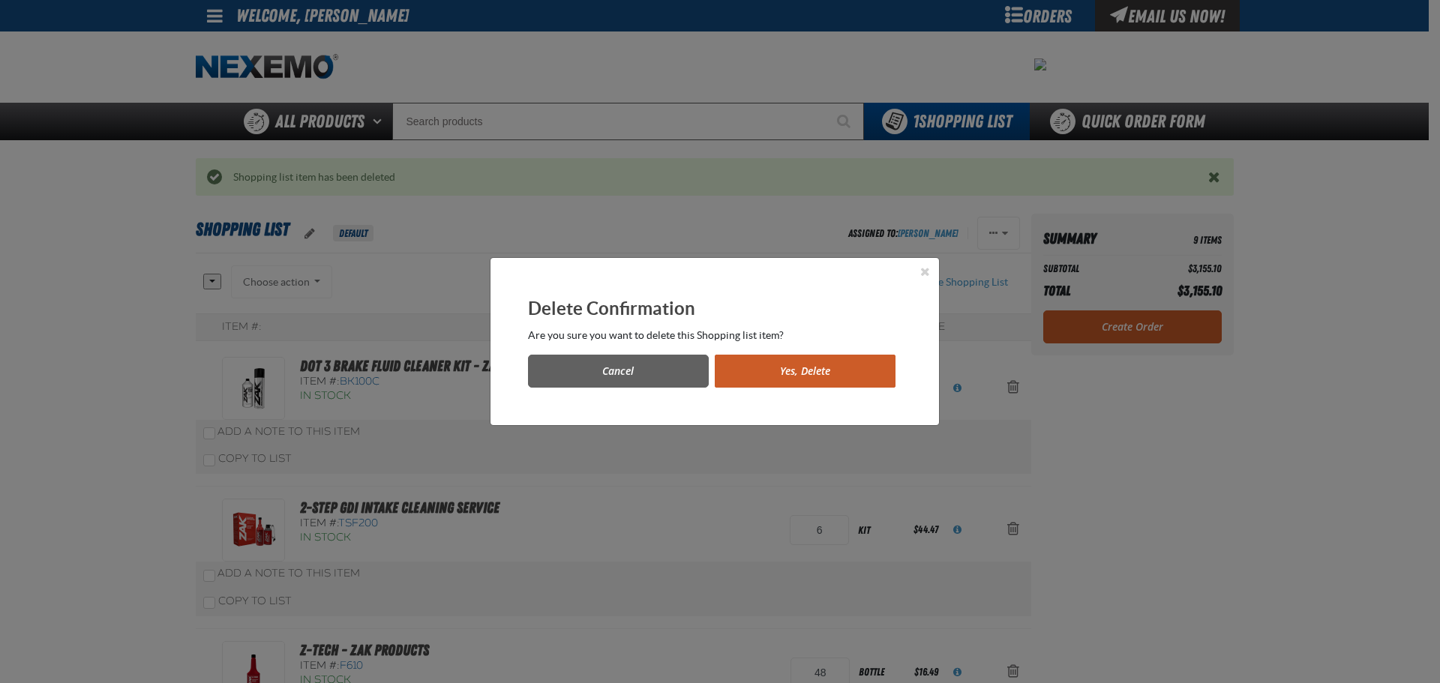
click at [839, 371] on button "Yes, Delete" at bounding box center [805, 371] width 181 height 33
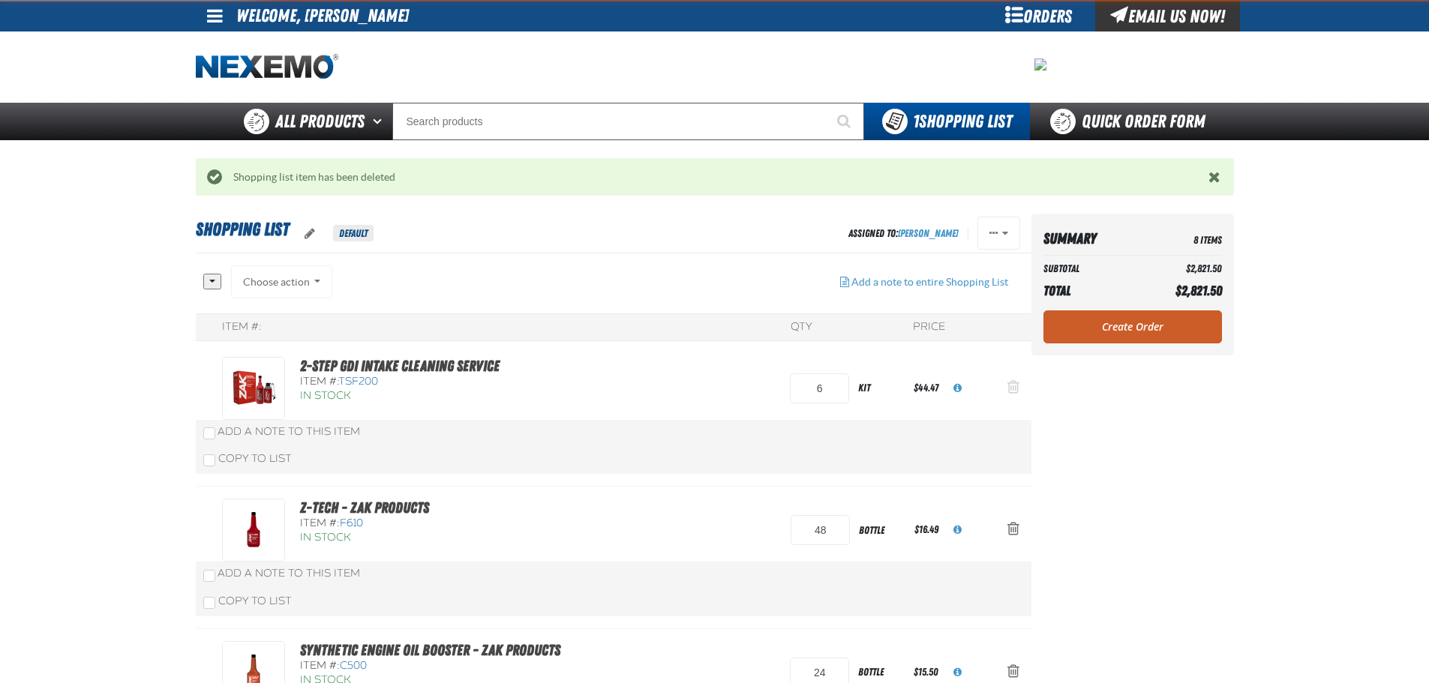
click at [1018, 396] on button "Action Remove 2-Step GDI Intake Cleaning Service from Shopping List" at bounding box center [1013, 388] width 36 height 33
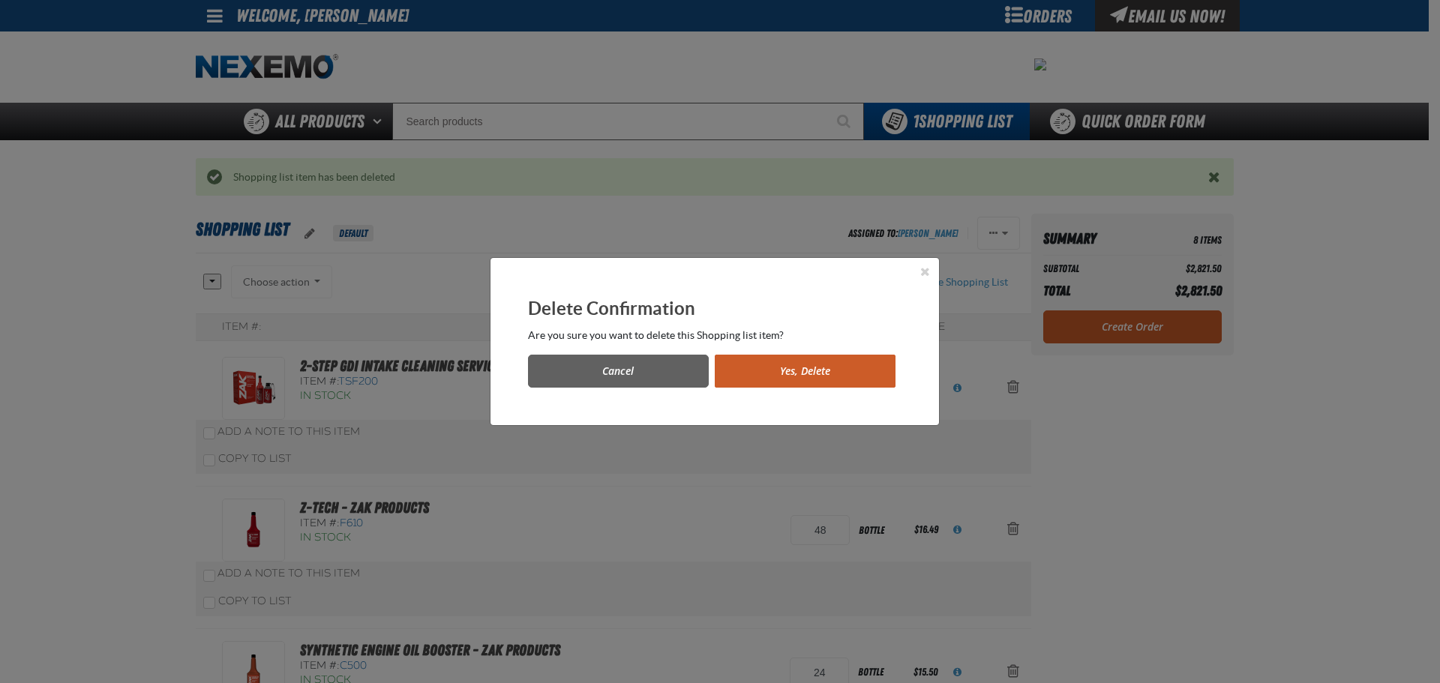
drag, startPoint x: 836, startPoint y: 391, endPoint x: 845, endPoint y: 387, distance: 9.7
click at [836, 389] on div "Delete Confirmation Are you sure you want to delete this Shopping list item? Ca…" at bounding box center [714, 341] width 448 height 167
click at [831, 365] on button "Yes, Delete" at bounding box center [805, 371] width 181 height 33
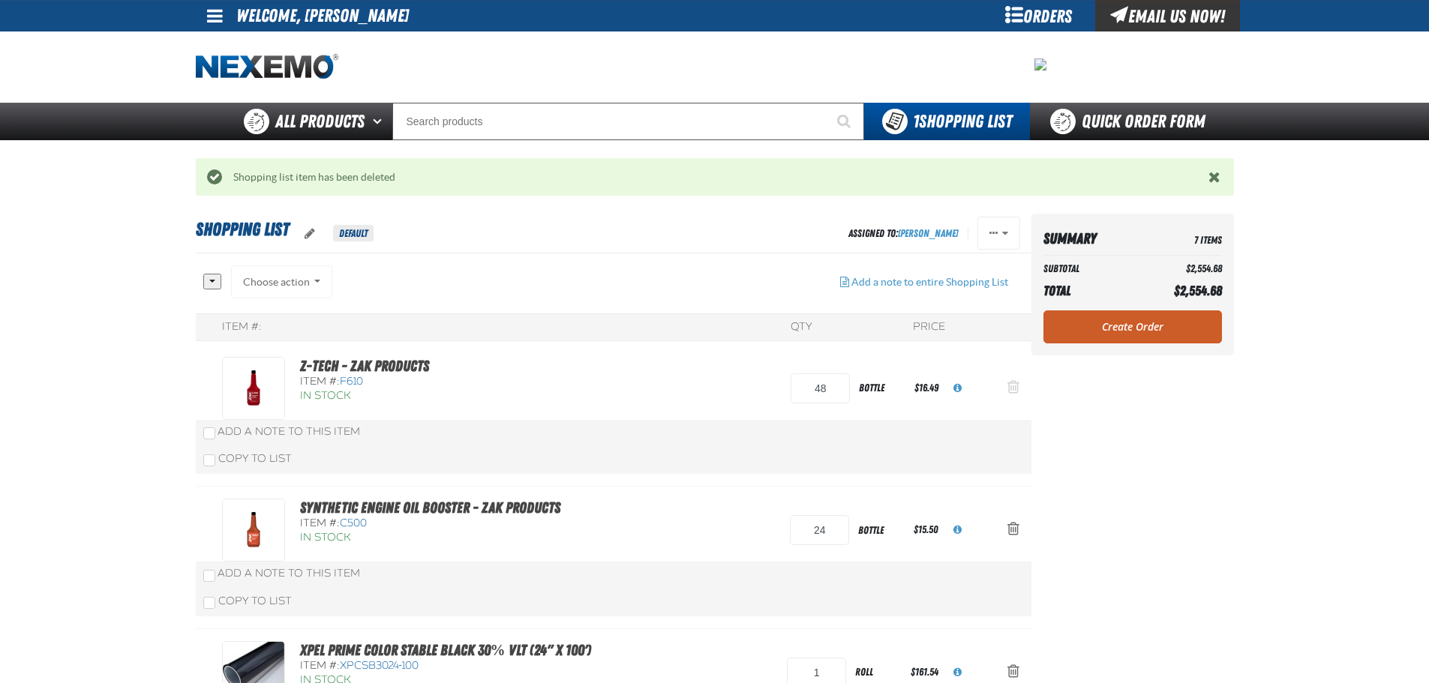
click at [1013, 390] on span "Action Remove Z-Tech - ZAK Products from Shopping List" at bounding box center [1013, 386] width 12 height 15
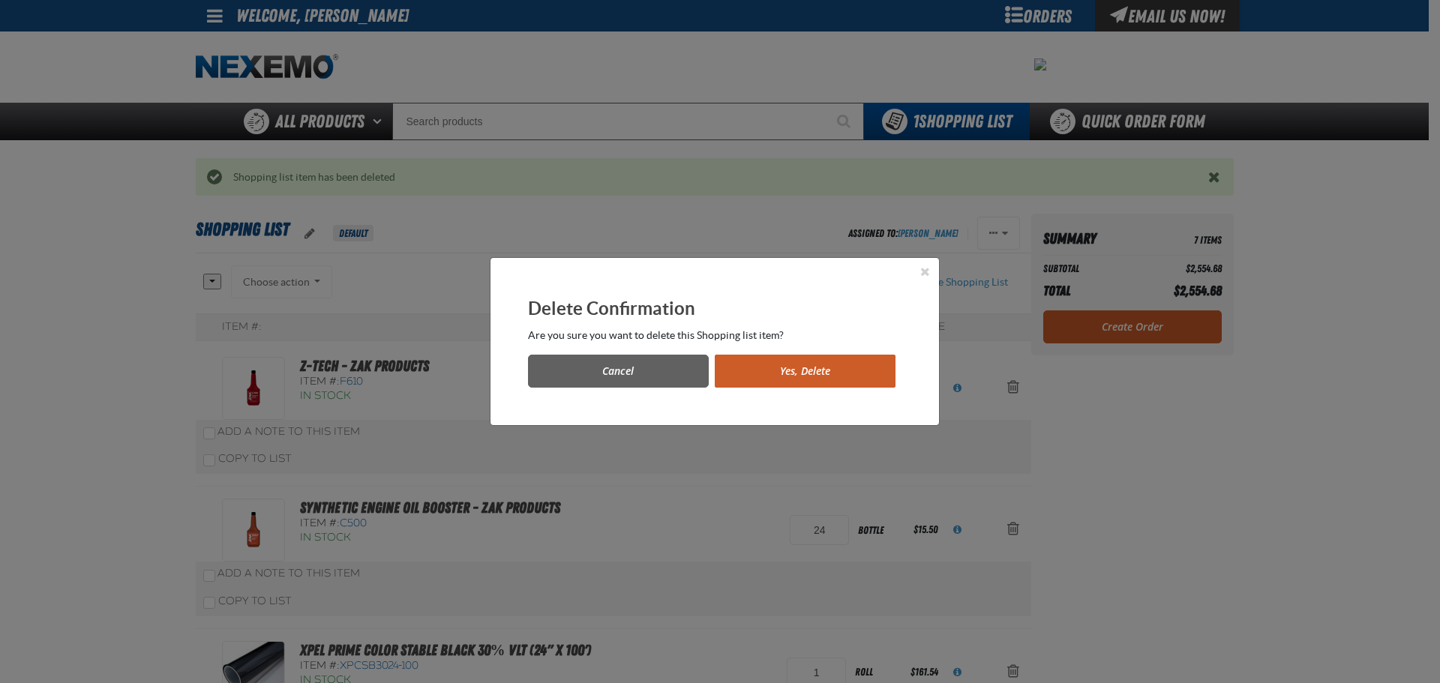
click at [817, 371] on button "Yes, Delete" at bounding box center [805, 371] width 181 height 33
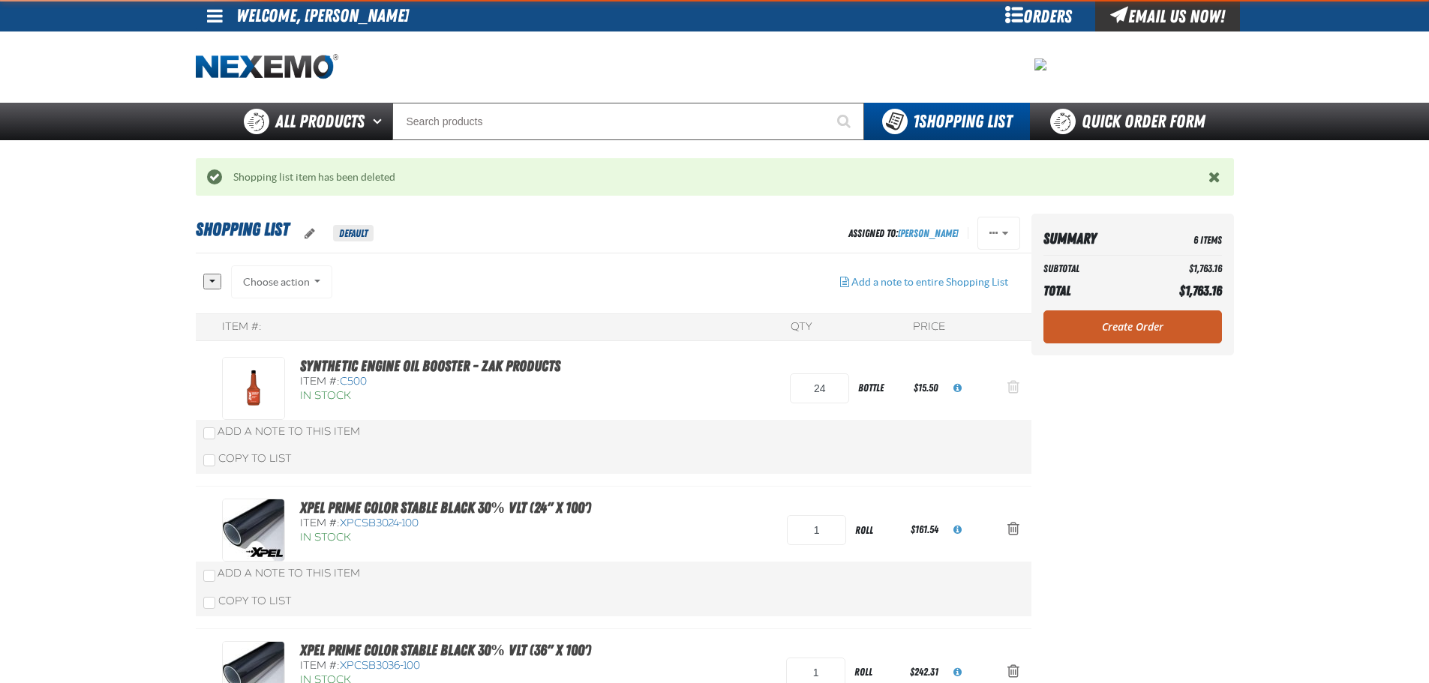
click at [1001, 391] on button "Action Remove Synthetic Engine Oil Booster - ZAK Products from Shopping List" at bounding box center [1013, 388] width 36 height 33
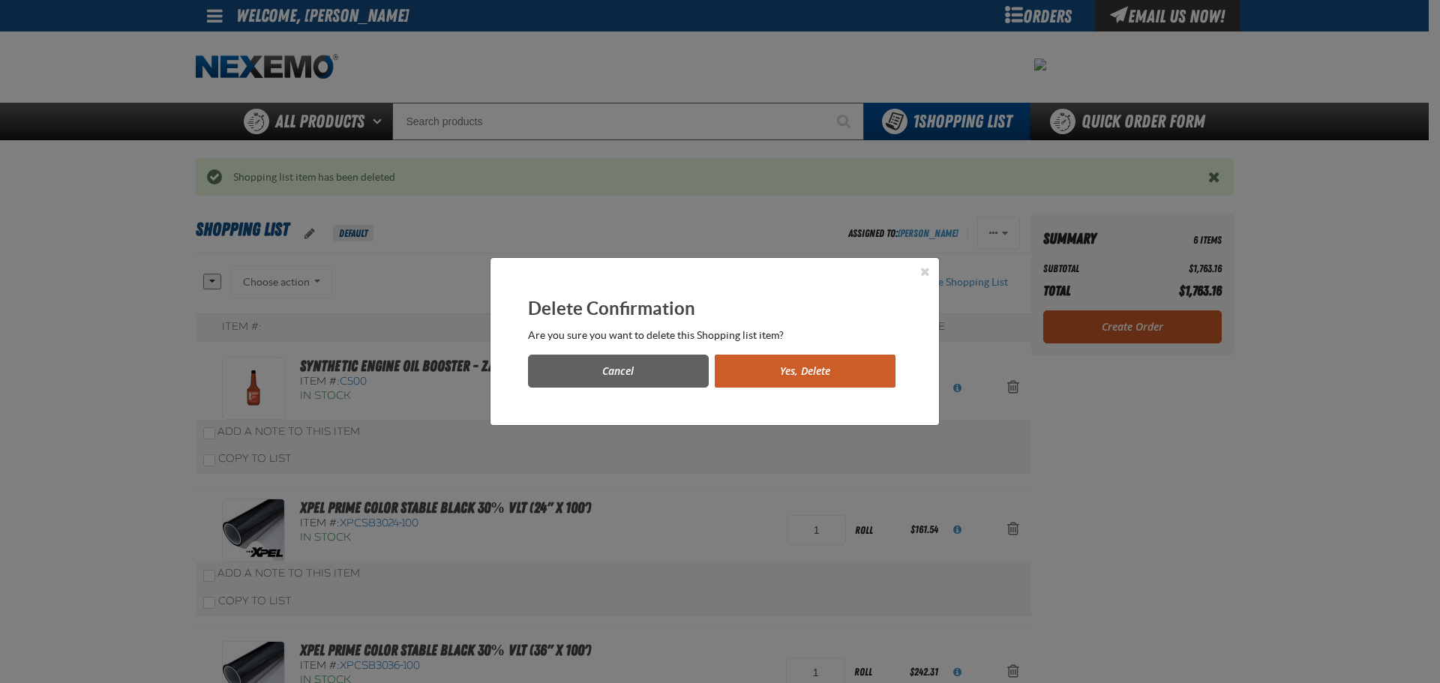
click at [815, 373] on button "Yes, Delete" at bounding box center [805, 371] width 181 height 33
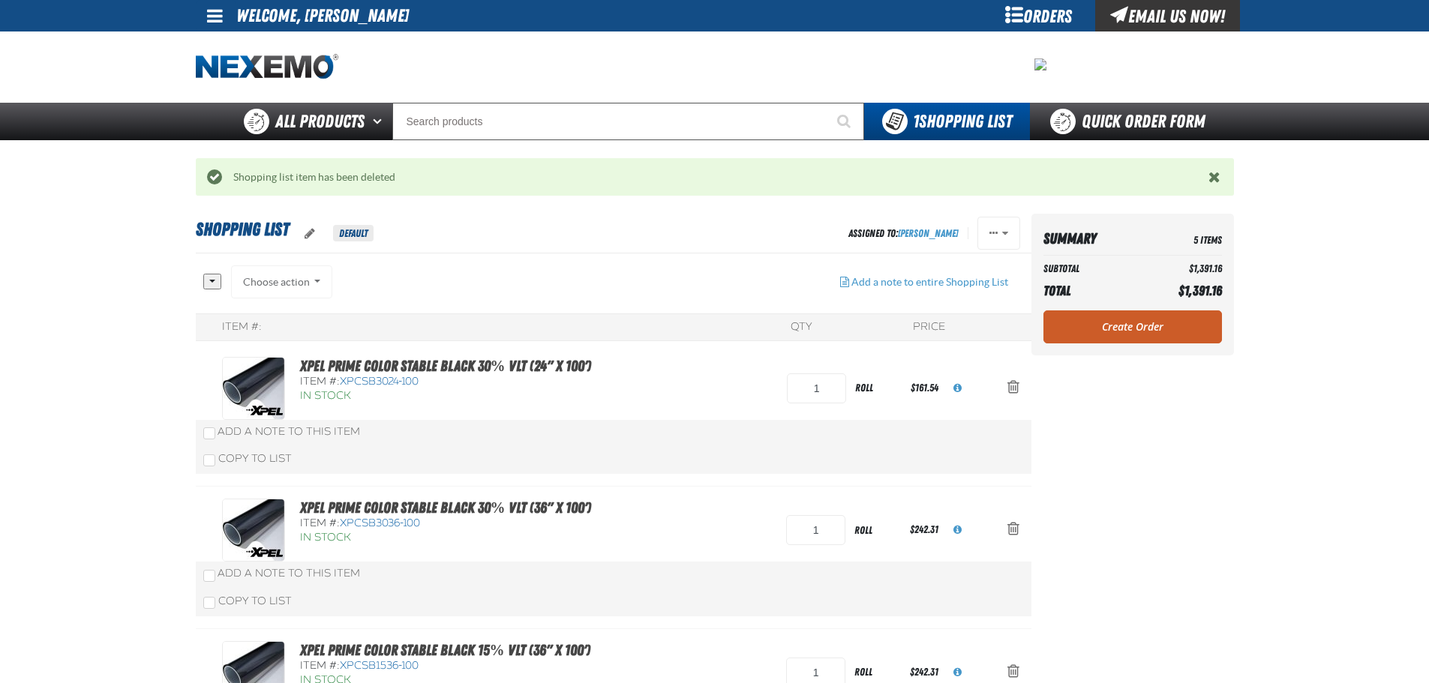
click at [1118, 344] on div "Summary 5 Items Subtotal $1,391.16 Total $1,391.16 Loading... Create Order" at bounding box center [1132, 285] width 202 height 142
click at [1118, 331] on link "Create Order" at bounding box center [1132, 326] width 178 height 33
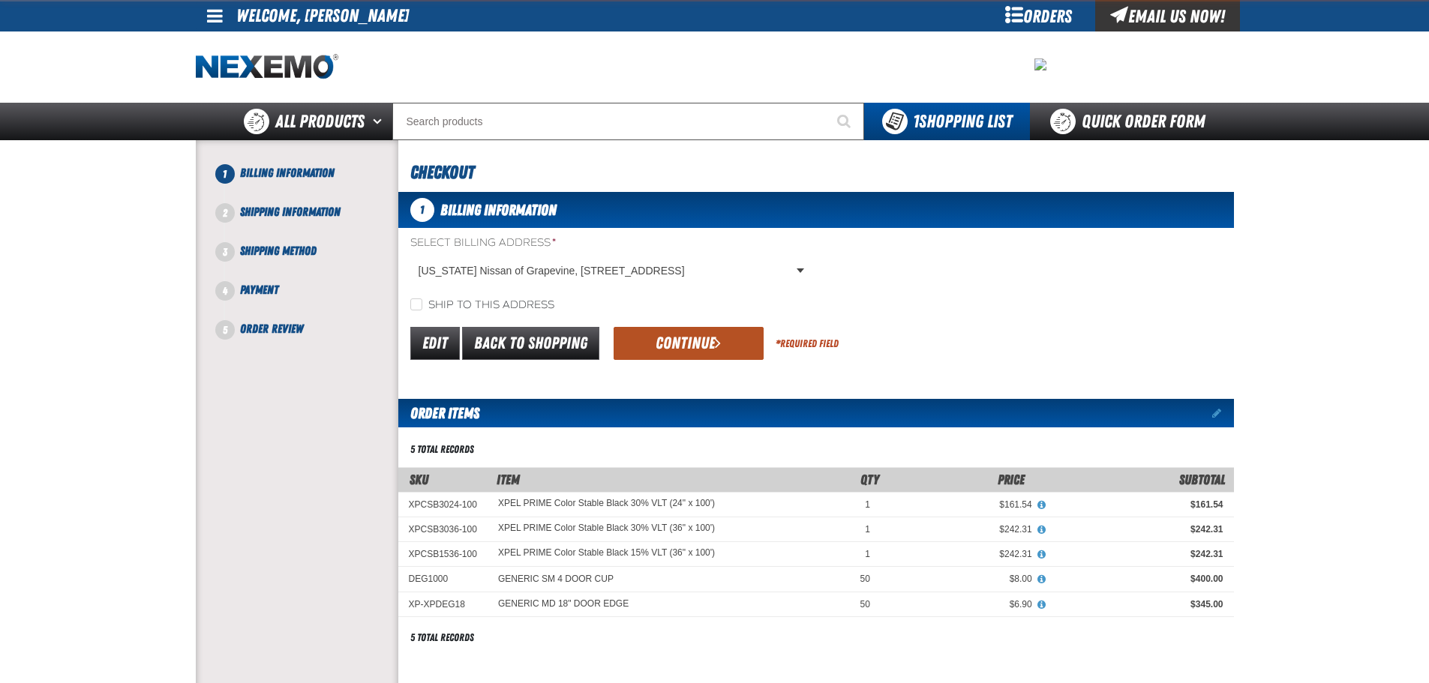
click at [678, 340] on button "Continue" at bounding box center [688, 343] width 150 height 33
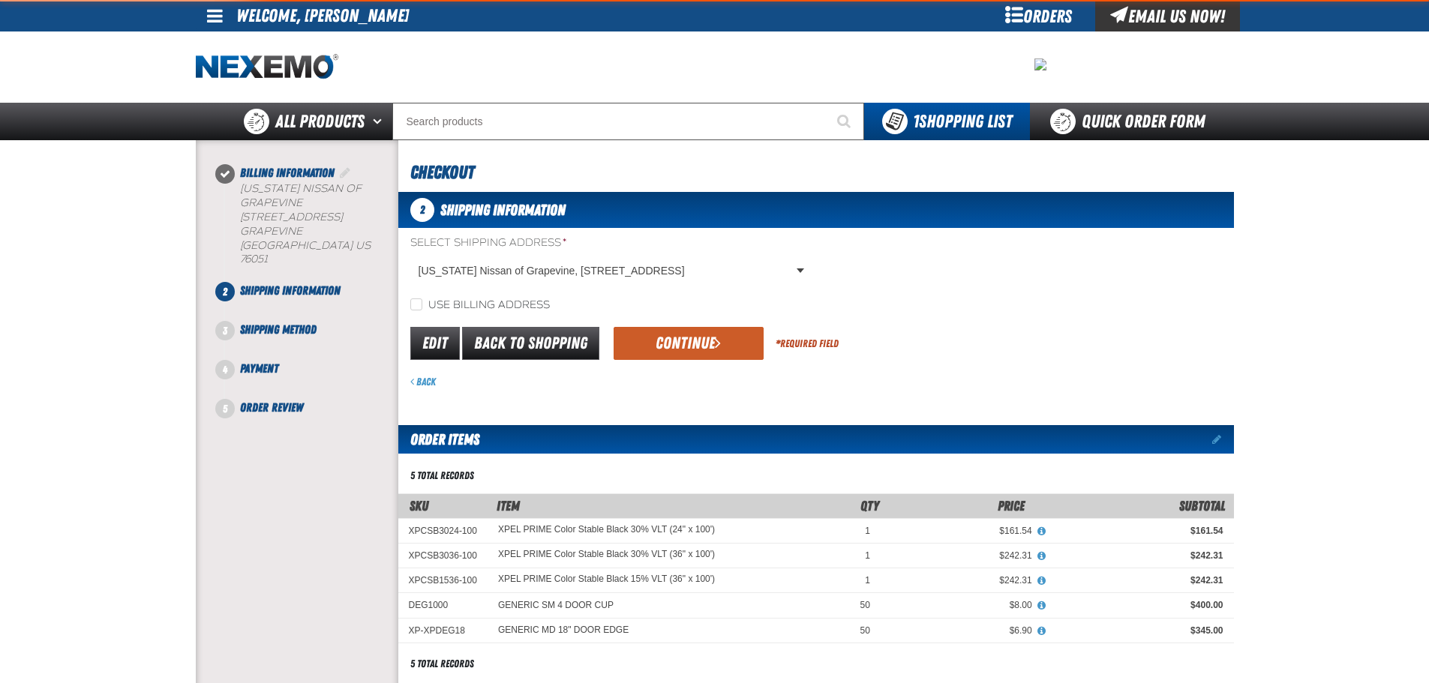
click at [678, 340] on button "Continue" at bounding box center [688, 343] width 150 height 33
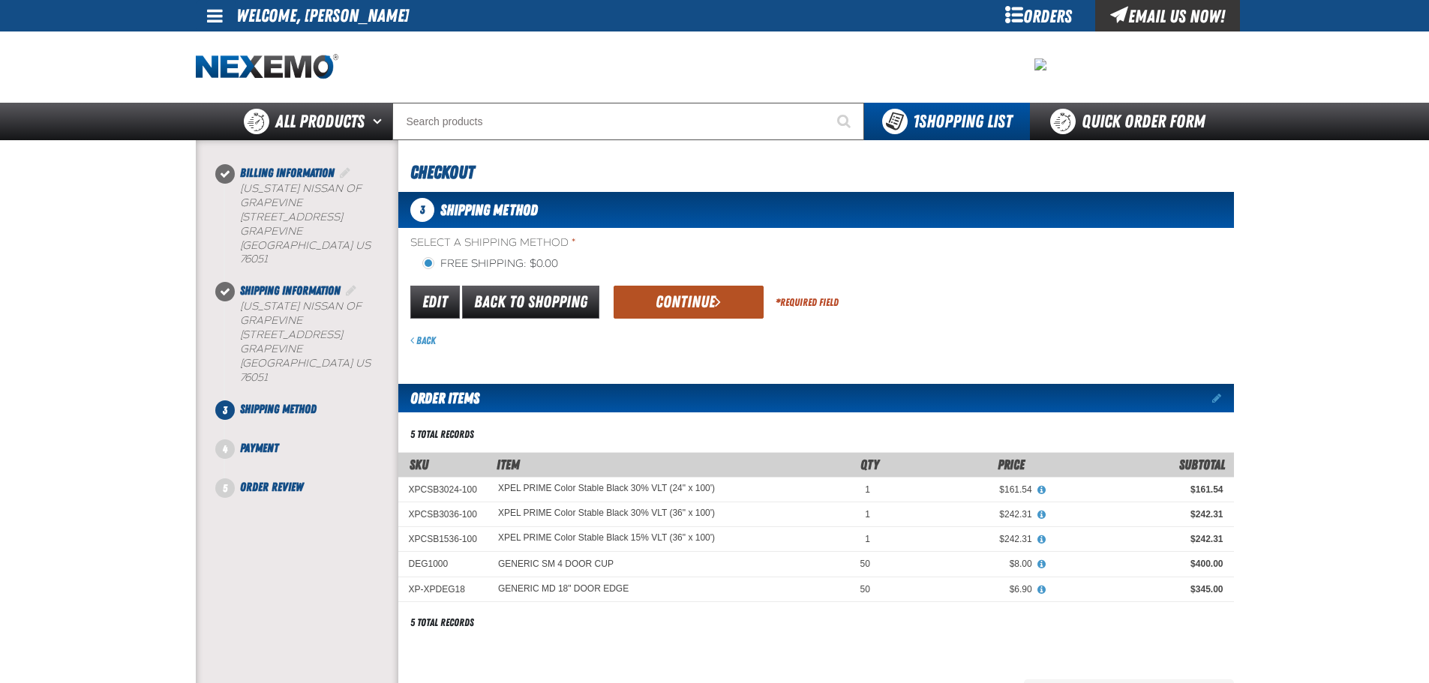
click at [682, 300] on button "Continue" at bounding box center [688, 302] width 150 height 33
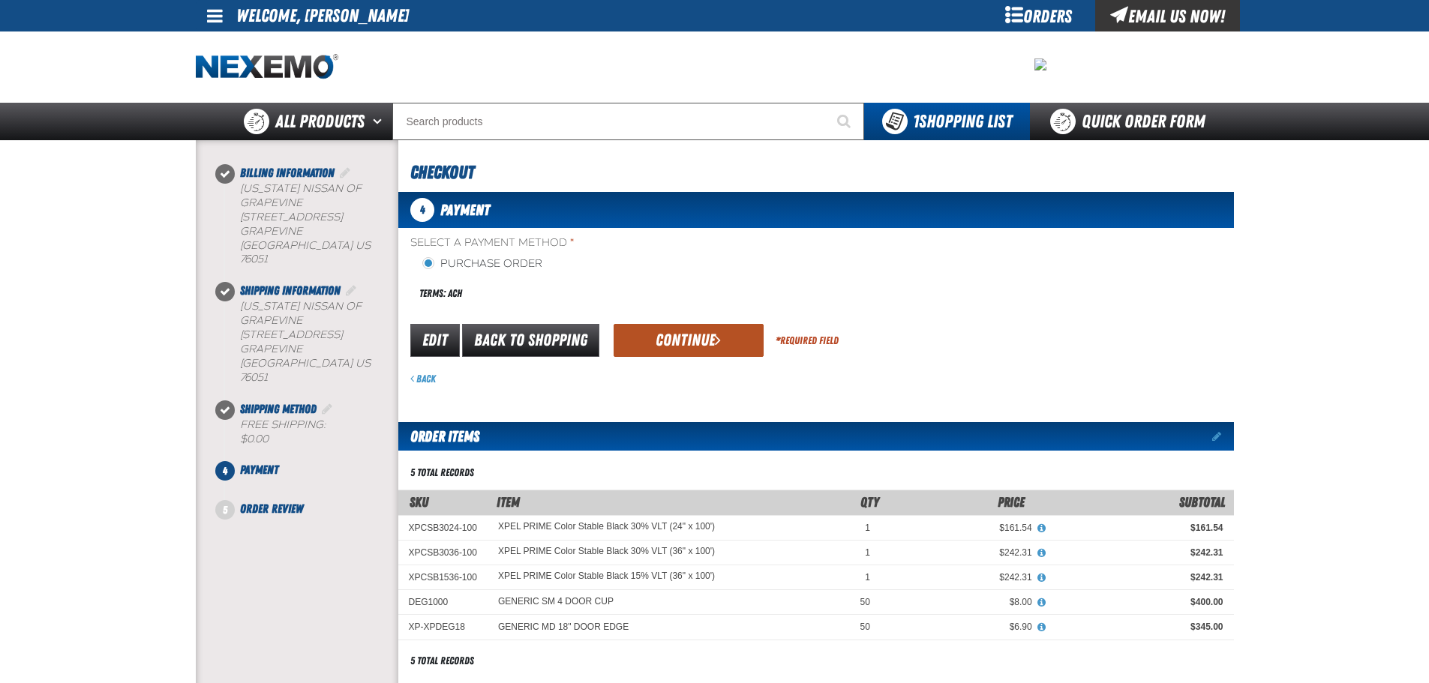
click at [680, 340] on button "Continue" at bounding box center [688, 340] width 150 height 33
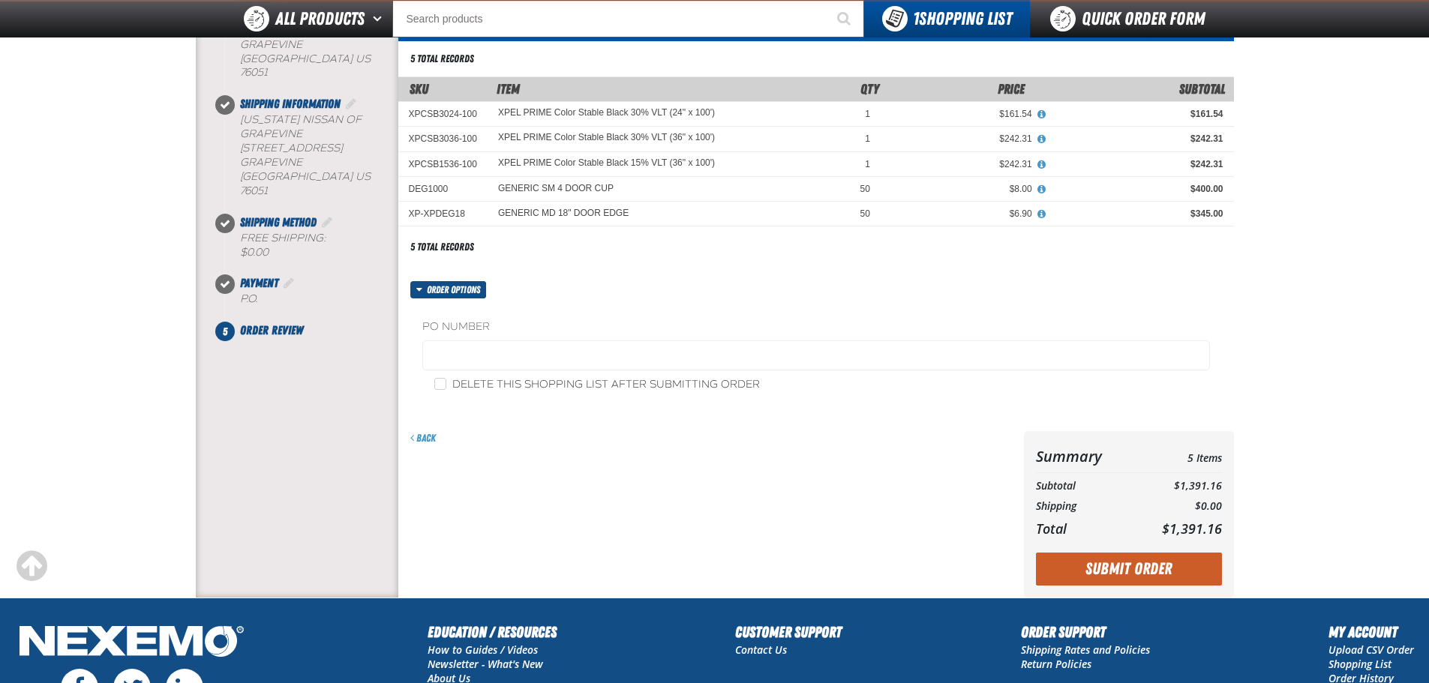
scroll to position [150, 0]
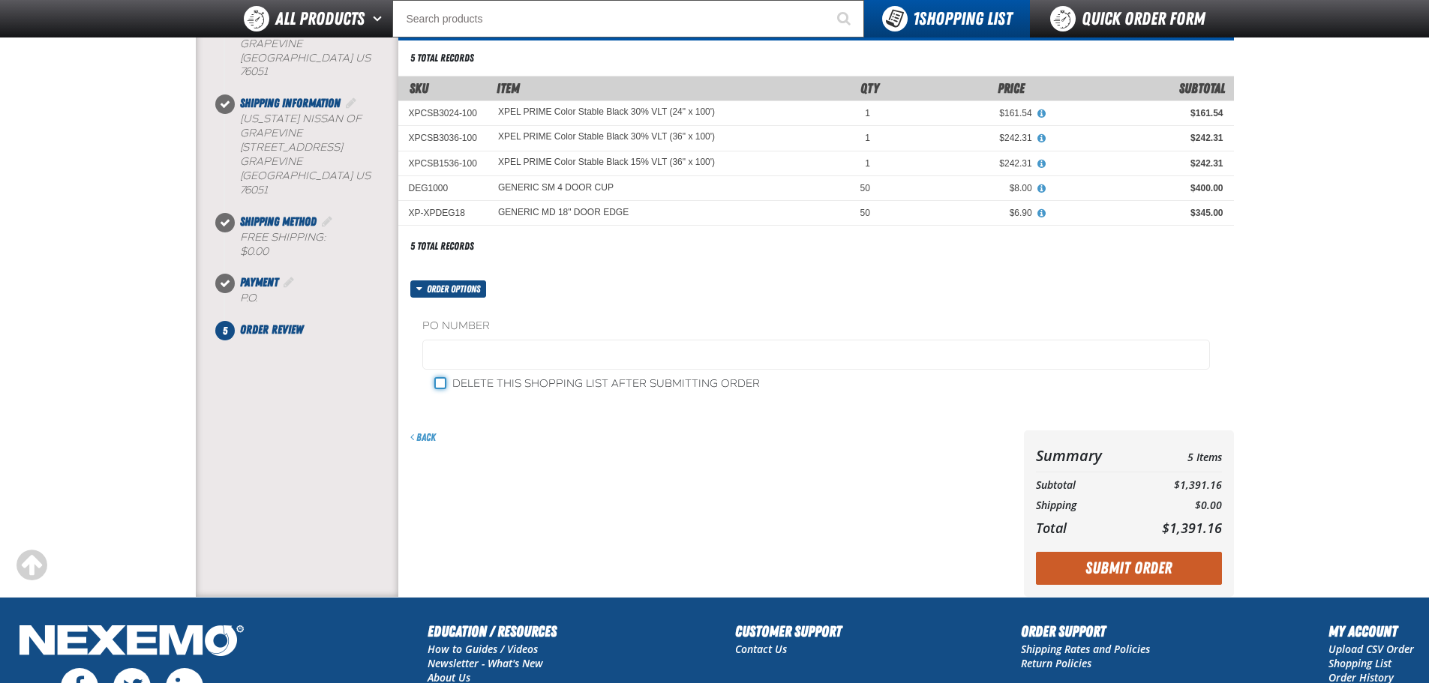
click at [434, 385] on input "Delete this shopping list after submitting order" at bounding box center [440, 383] width 12 height 12
checkbox input "true"
click at [1137, 571] on button "Submit Order" at bounding box center [1129, 568] width 186 height 33
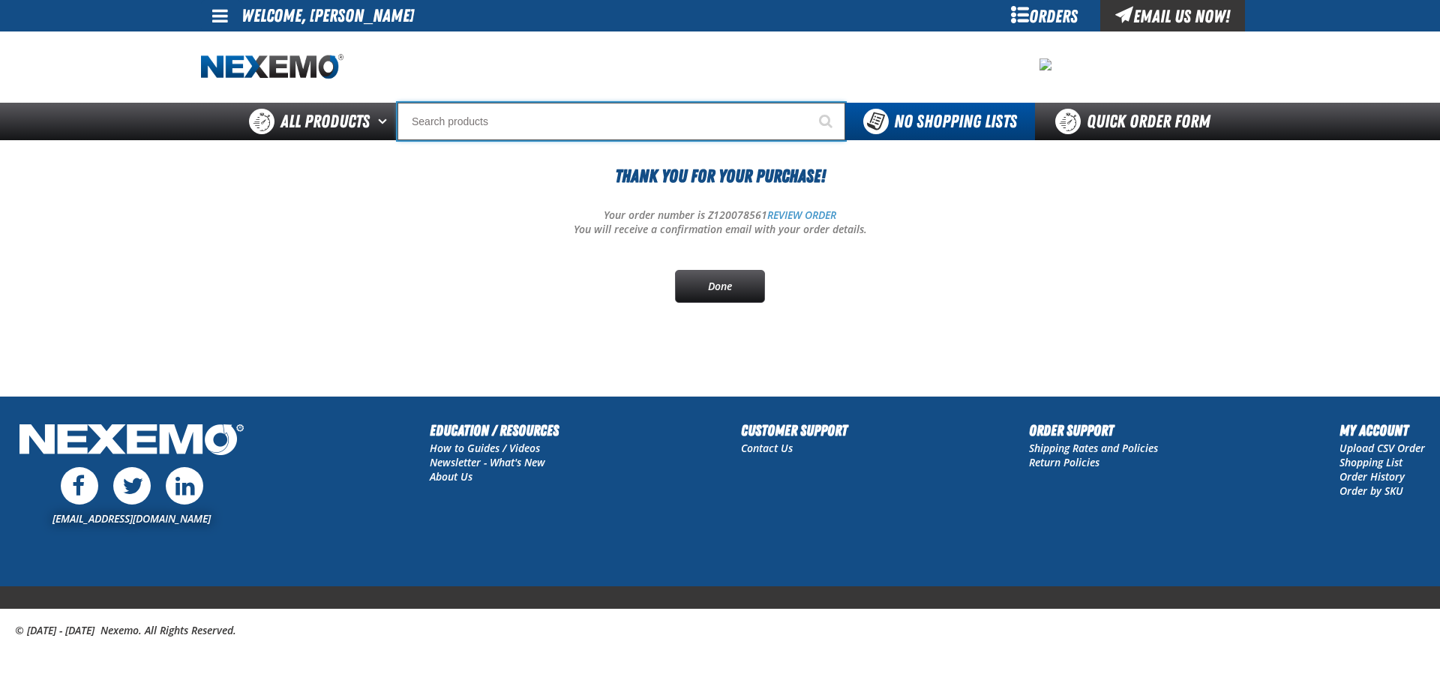
click at [456, 127] on input "Search" at bounding box center [621, 121] width 448 height 37
paste input "Window Sticker (100 stickers per roll)"
type input "Window Sticker (100 stickers per roll)"
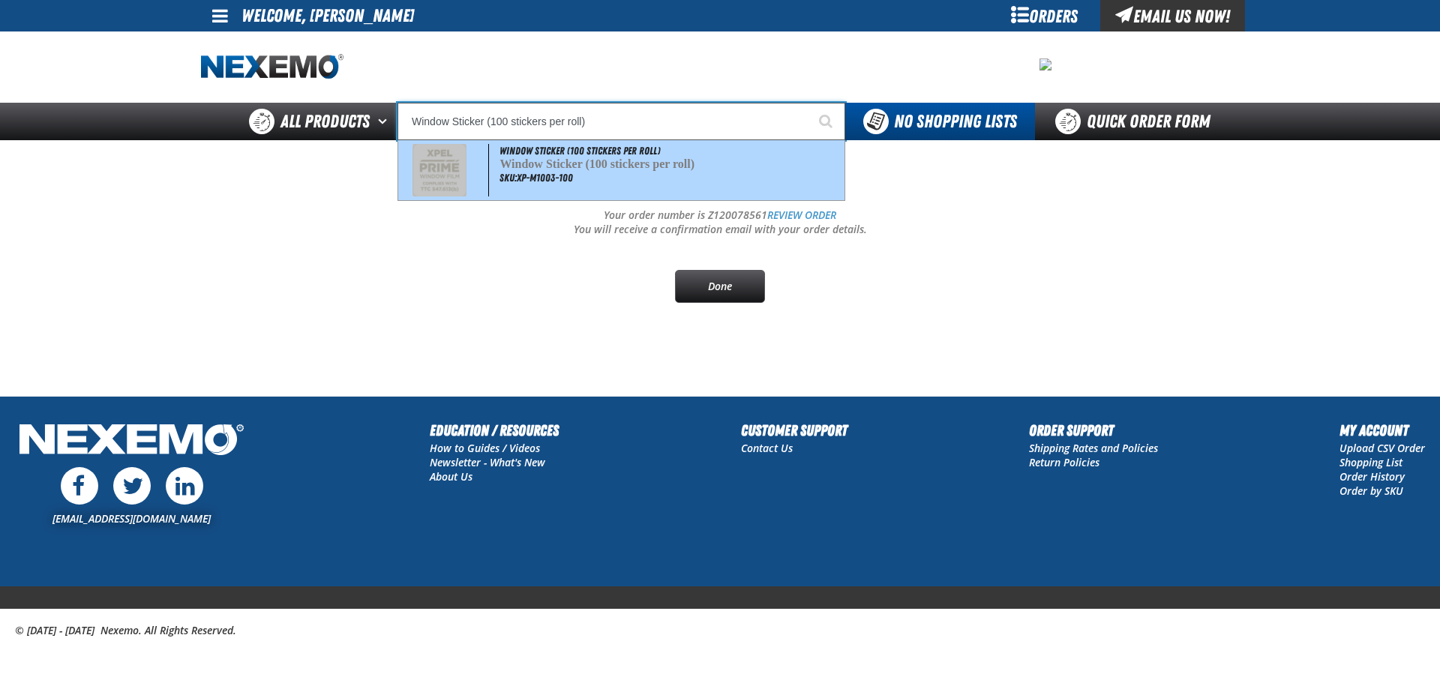
click at [538, 160] on span "Window Sticker (100 stickers per roll)" at bounding box center [596, 163] width 195 height 13
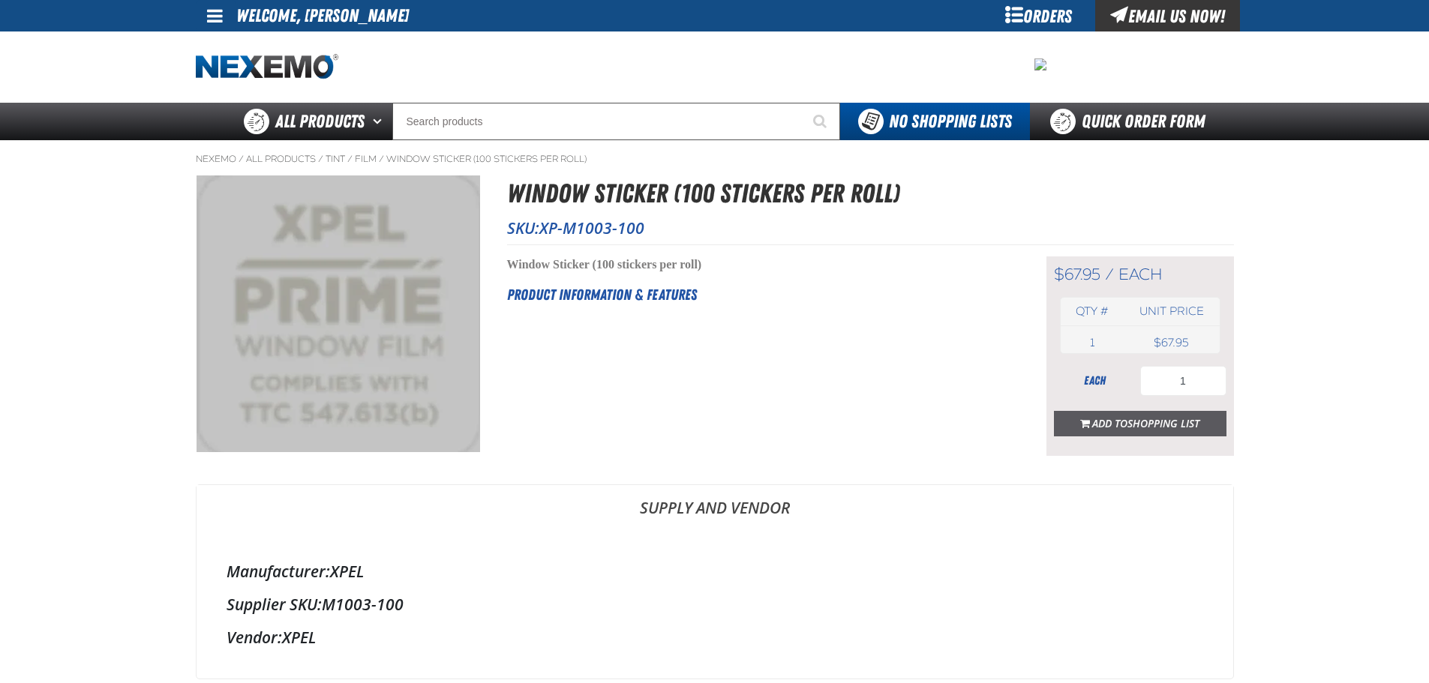
click at [1105, 429] on span "Add to Shopping List" at bounding box center [1145, 423] width 107 height 14
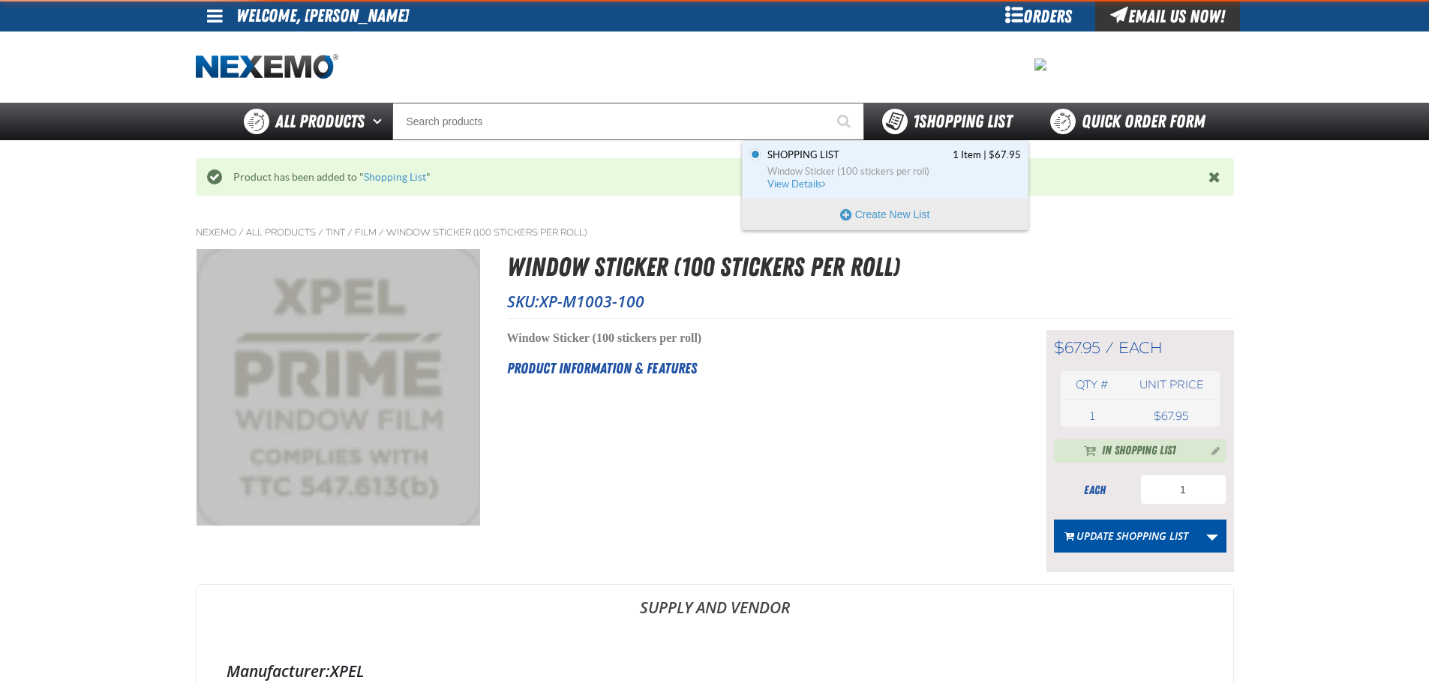
click at [924, 113] on span "1 Shopping List" at bounding box center [962, 121] width 99 height 21
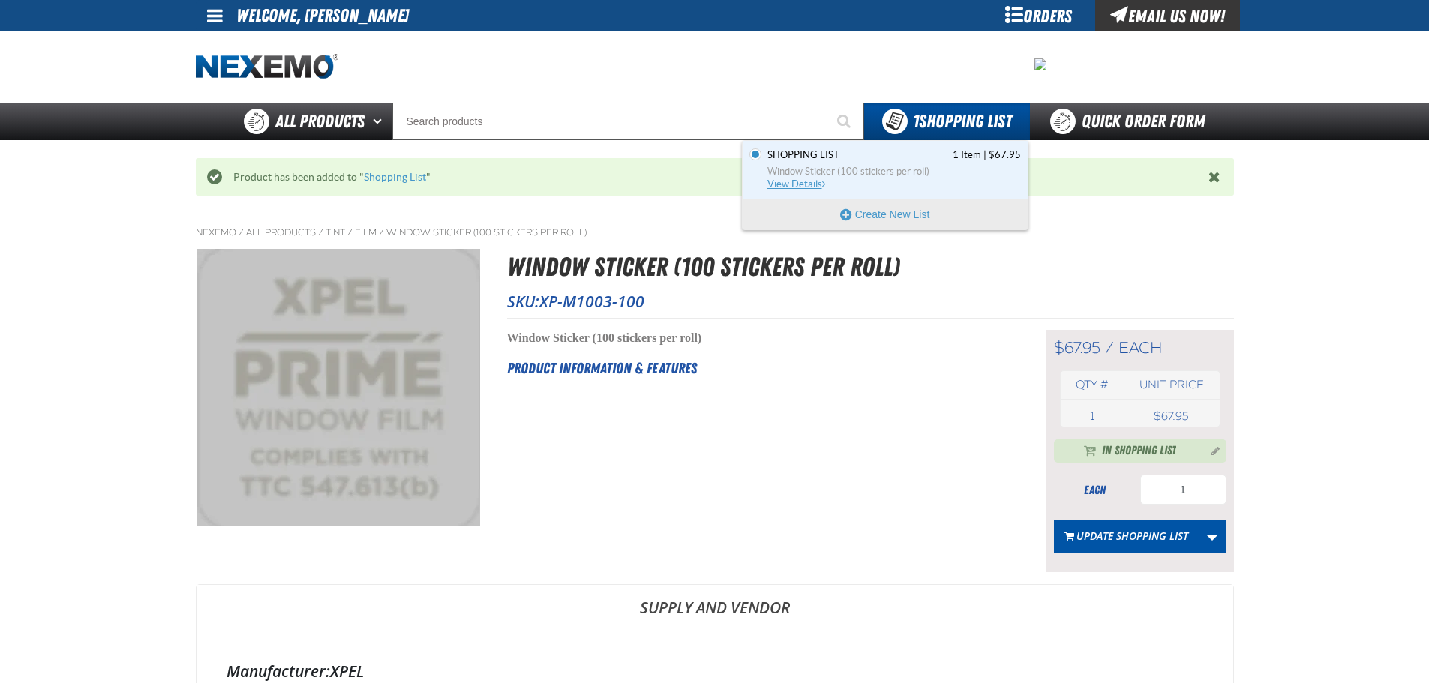
click at [865, 169] on span "Window Sticker (100 stickers per roll)" at bounding box center [893, 171] width 253 height 13
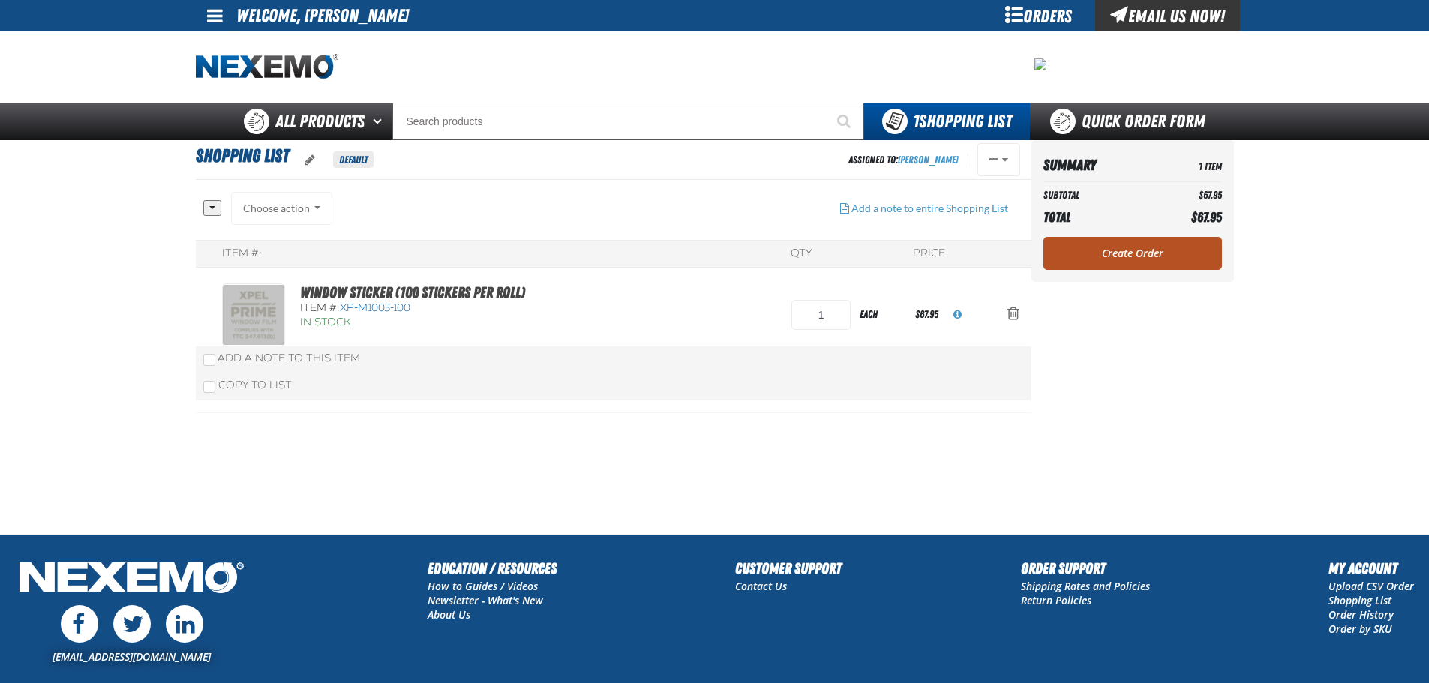
click at [1120, 252] on link "Create Order" at bounding box center [1132, 253] width 178 height 33
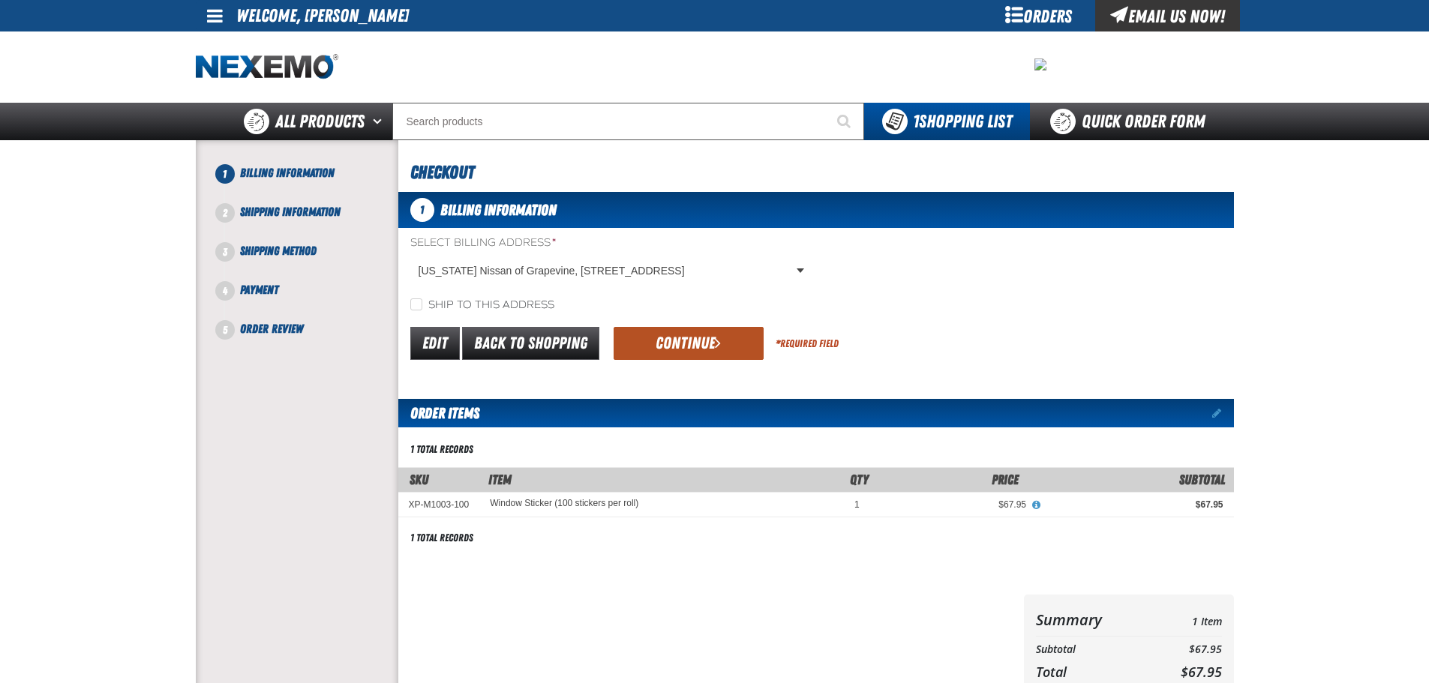
click at [691, 341] on button "Continue" at bounding box center [688, 343] width 150 height 33
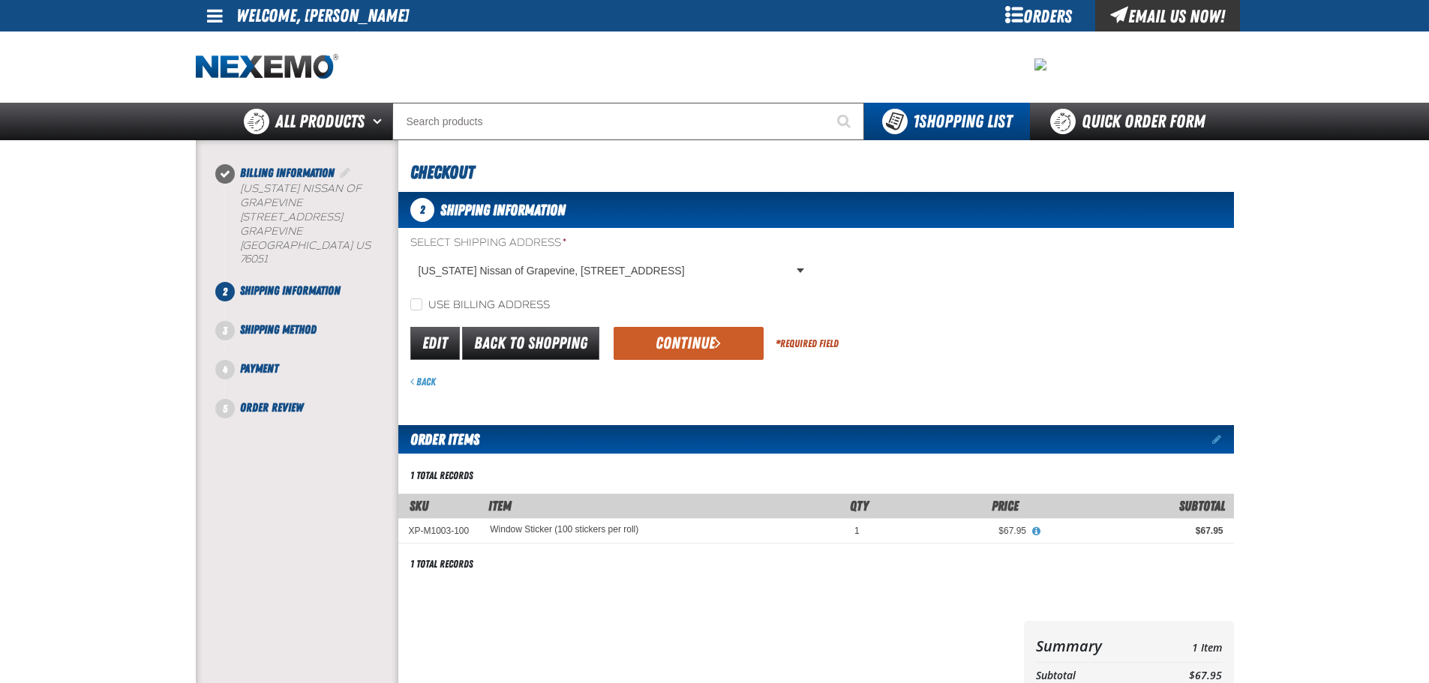
click at [691, 342] on button "Continue" at bounding box center [688, 343] width 150 height 33
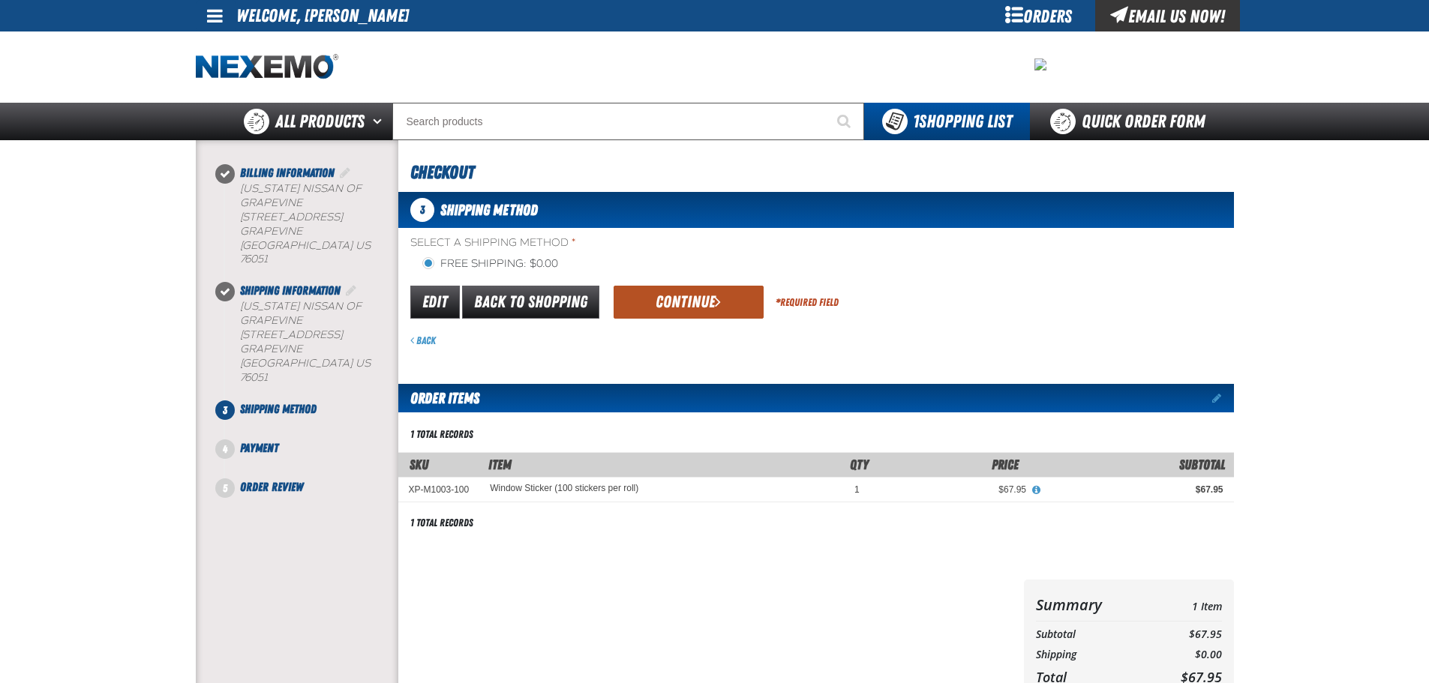
click at [678, 318] on button "Continue" at bounding box center [688, 302] width 150 height 33
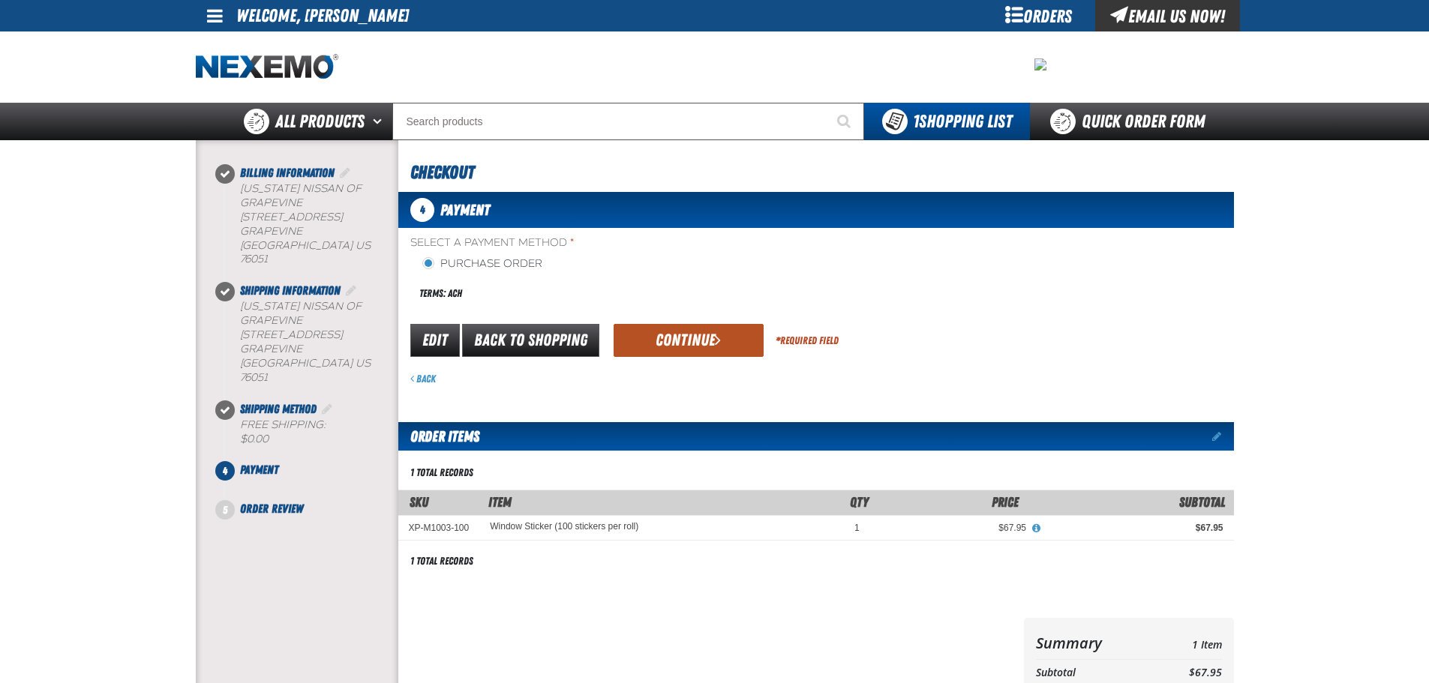
click at [679, 325] on button "Continue" at bounding box center [688, 340] width 150 height 33
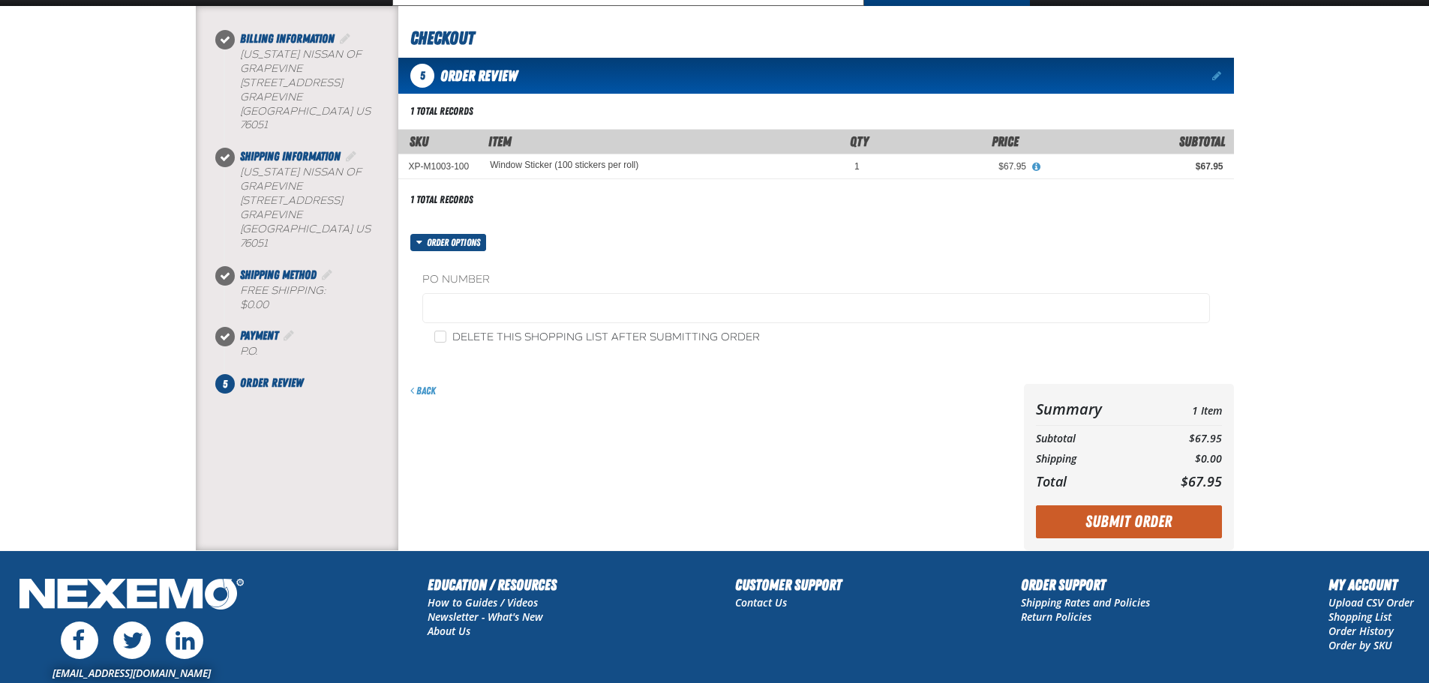
scroll to position [150, 0]
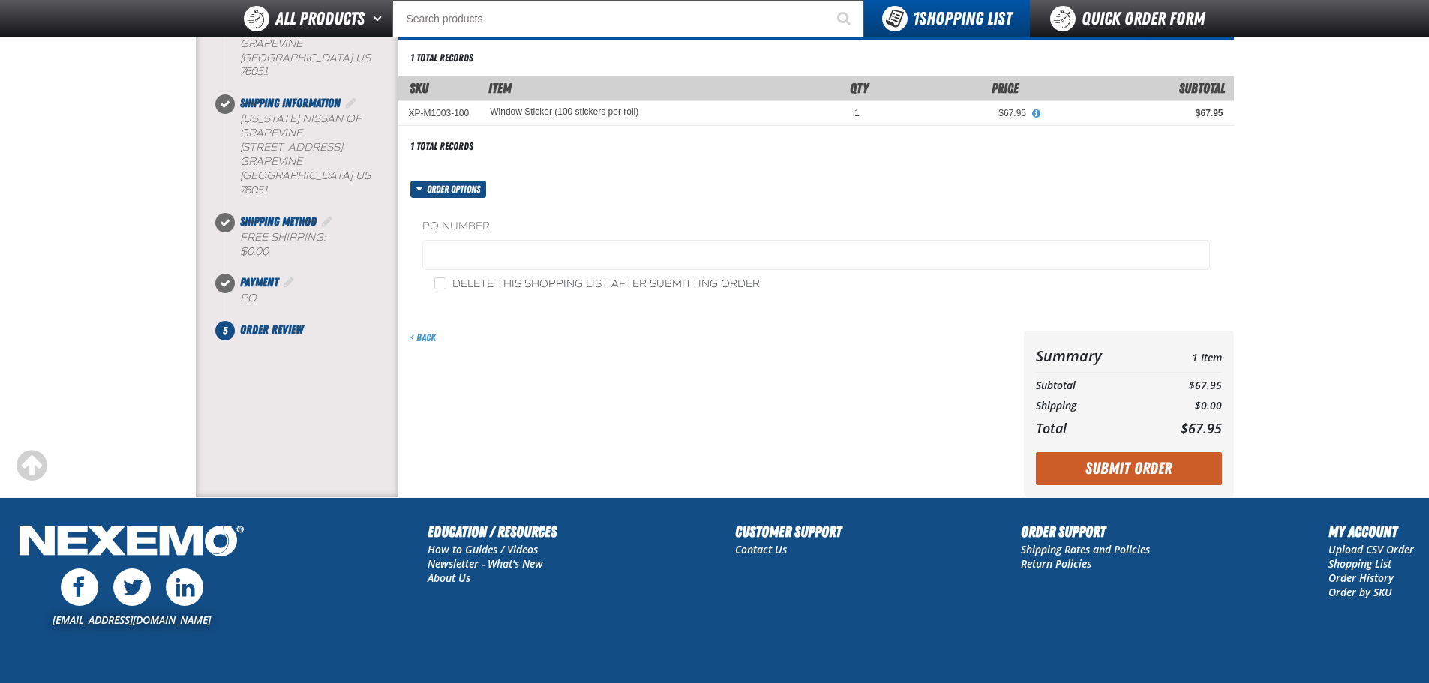
click at [445, 292] on label "Delete this shopping list after submitting order" at bounding box center [596, 284] width 325 height 14
click at [445, 289] on input "Delete this shopping list after submitting order" at bounding box center [440, 283] width 12 height 12
checkbox input "true"
click at [1081, 463] on button "Submit Order" at bounding box center [1129, 468] width 186 height 33
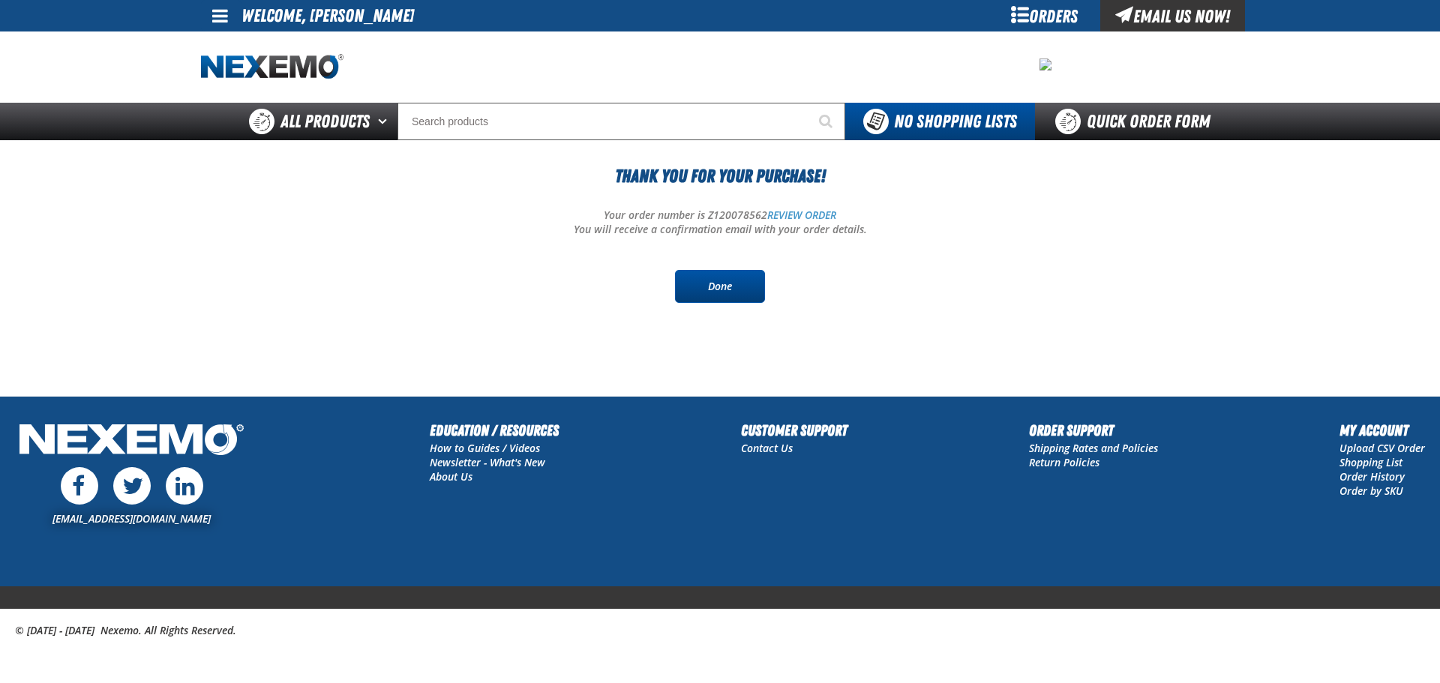
click at [698, 291] on link "Done" at bounding box center [720, 286] width 90 height 33
